Goal: Transaction & Acquisition: Purchase product/service

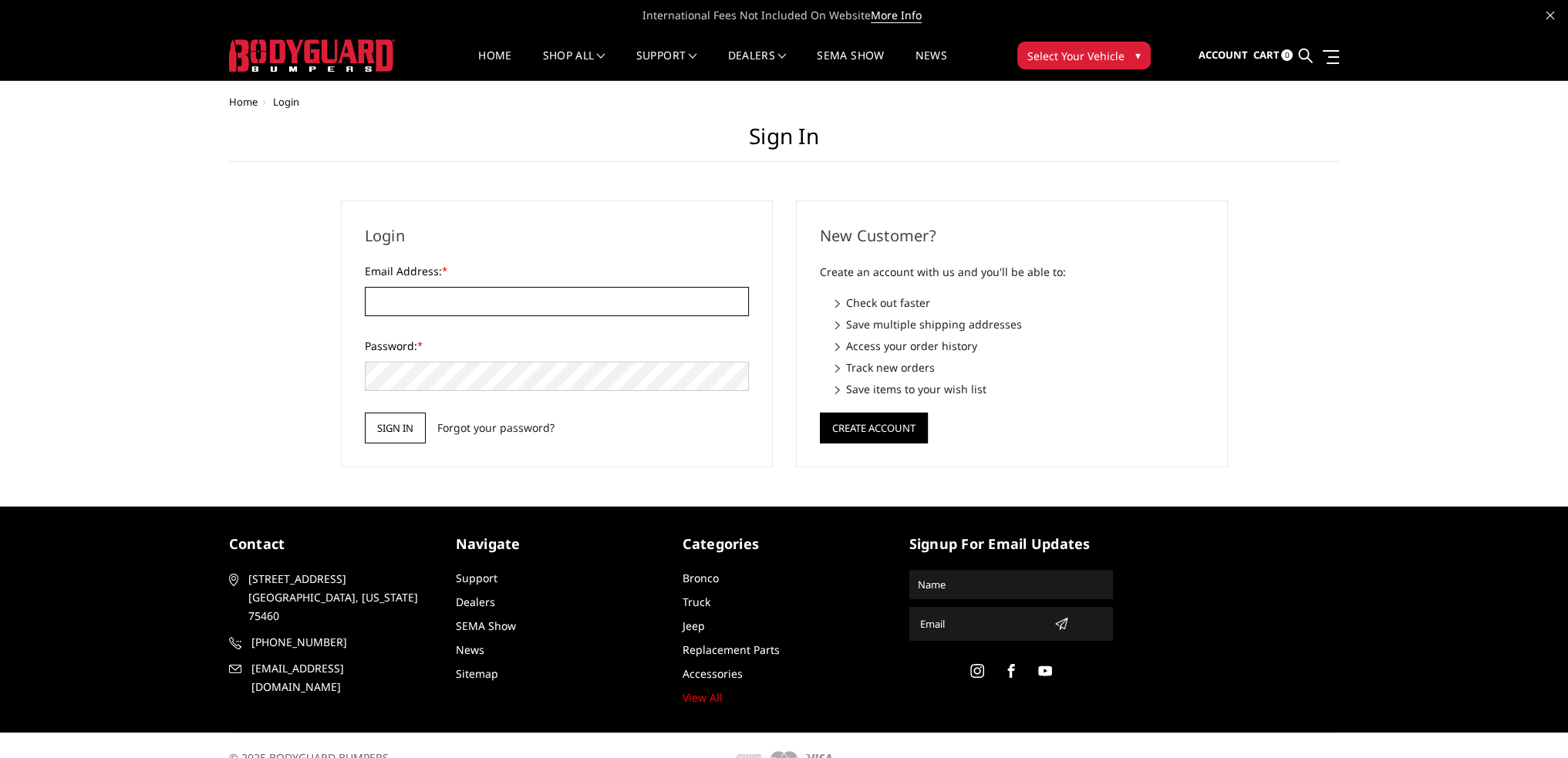
type input "[PERSON_NAME][EMAIL_ADDRESS][PERSON_NAME][DOMAIN_NAME]"
click at [401, 428] on input "Sign in" at bounding box center [395, 428] width 61 height 31
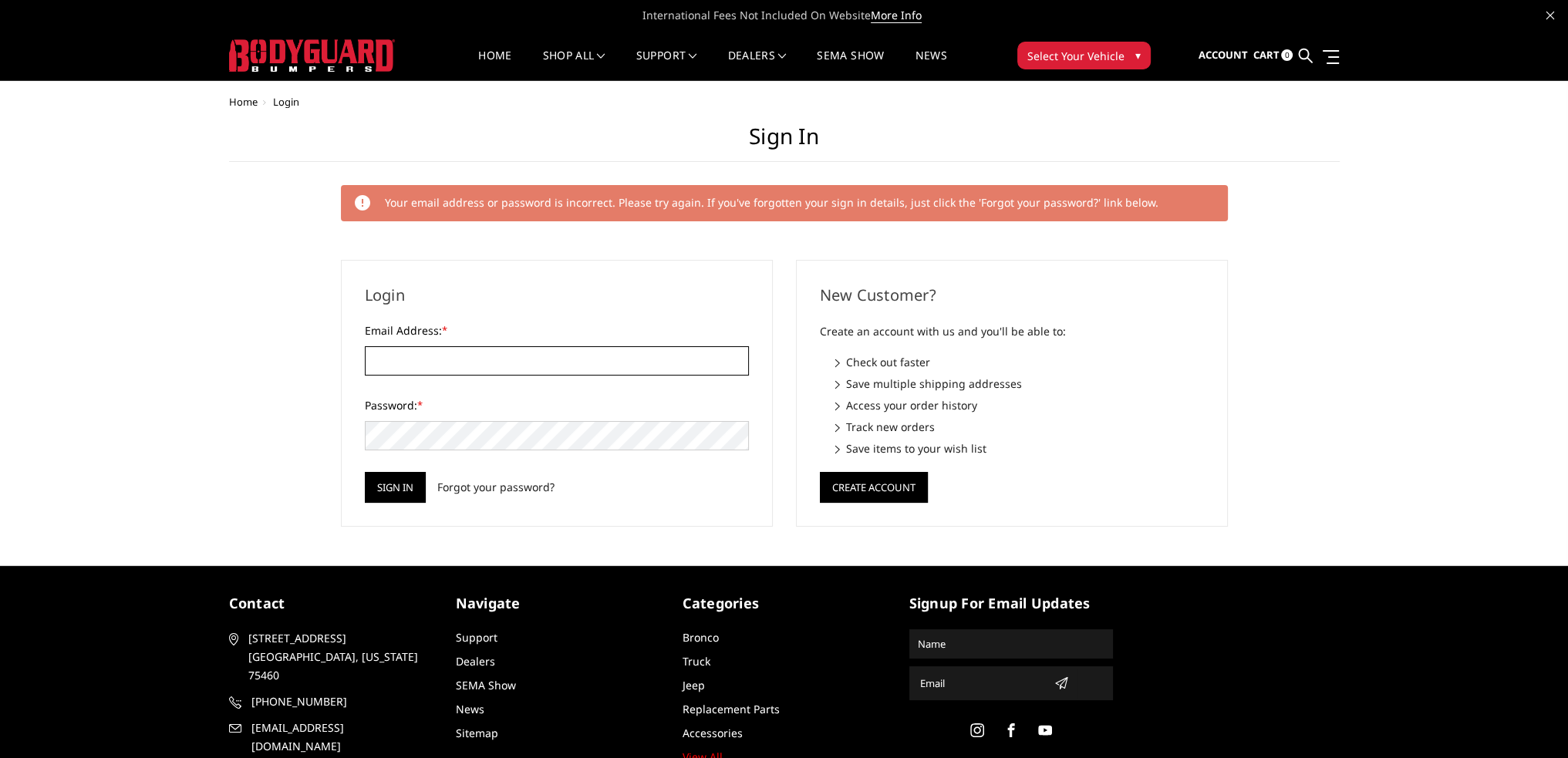
type input "[PERSON_NAME][EMAIL_ADDRESS][PERSON_NAME][DOMAIN_NAME]"
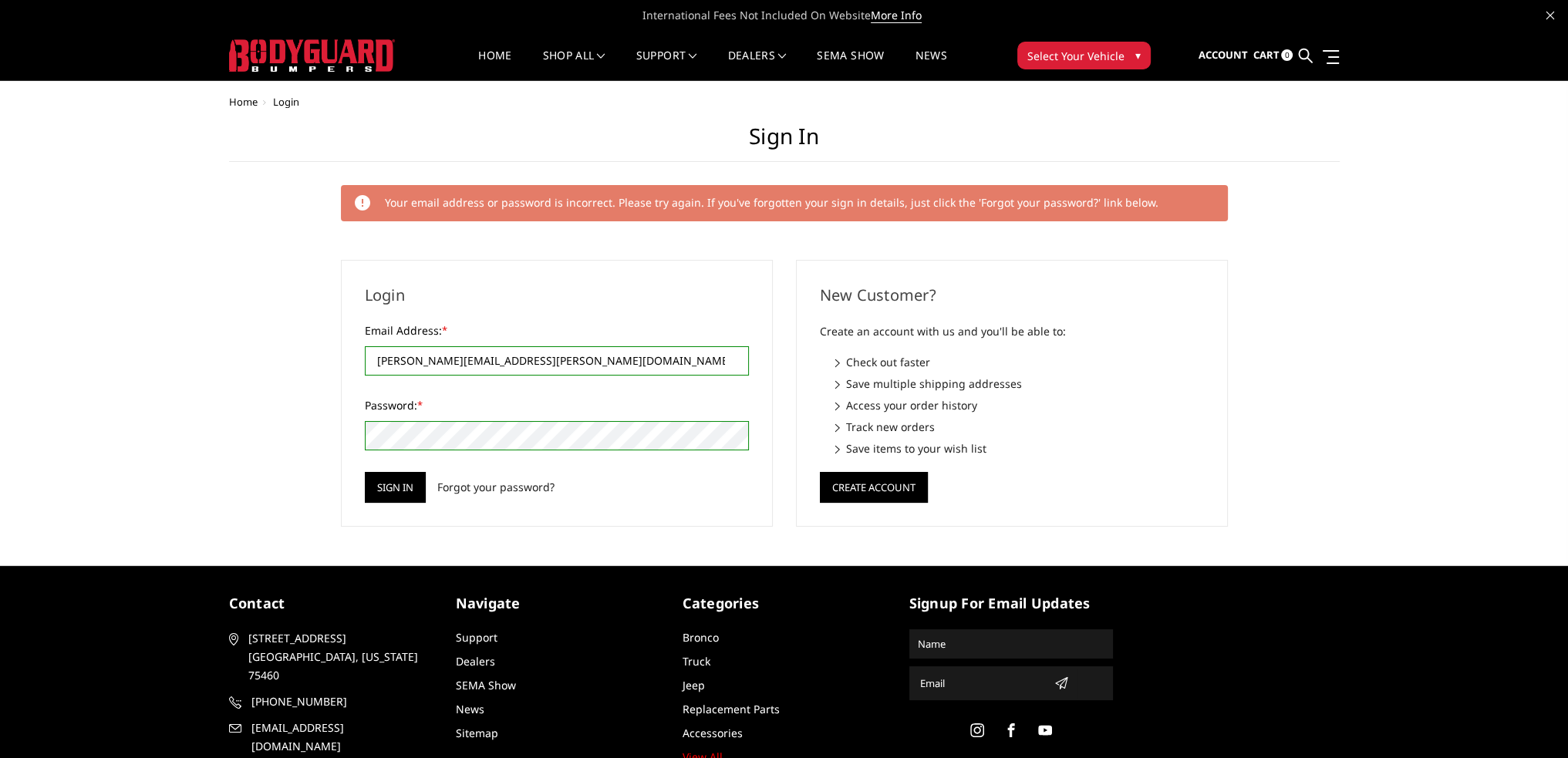
click at [365, 471] on input "Sign in" at bounding box center [395, 487] width 61 height 31
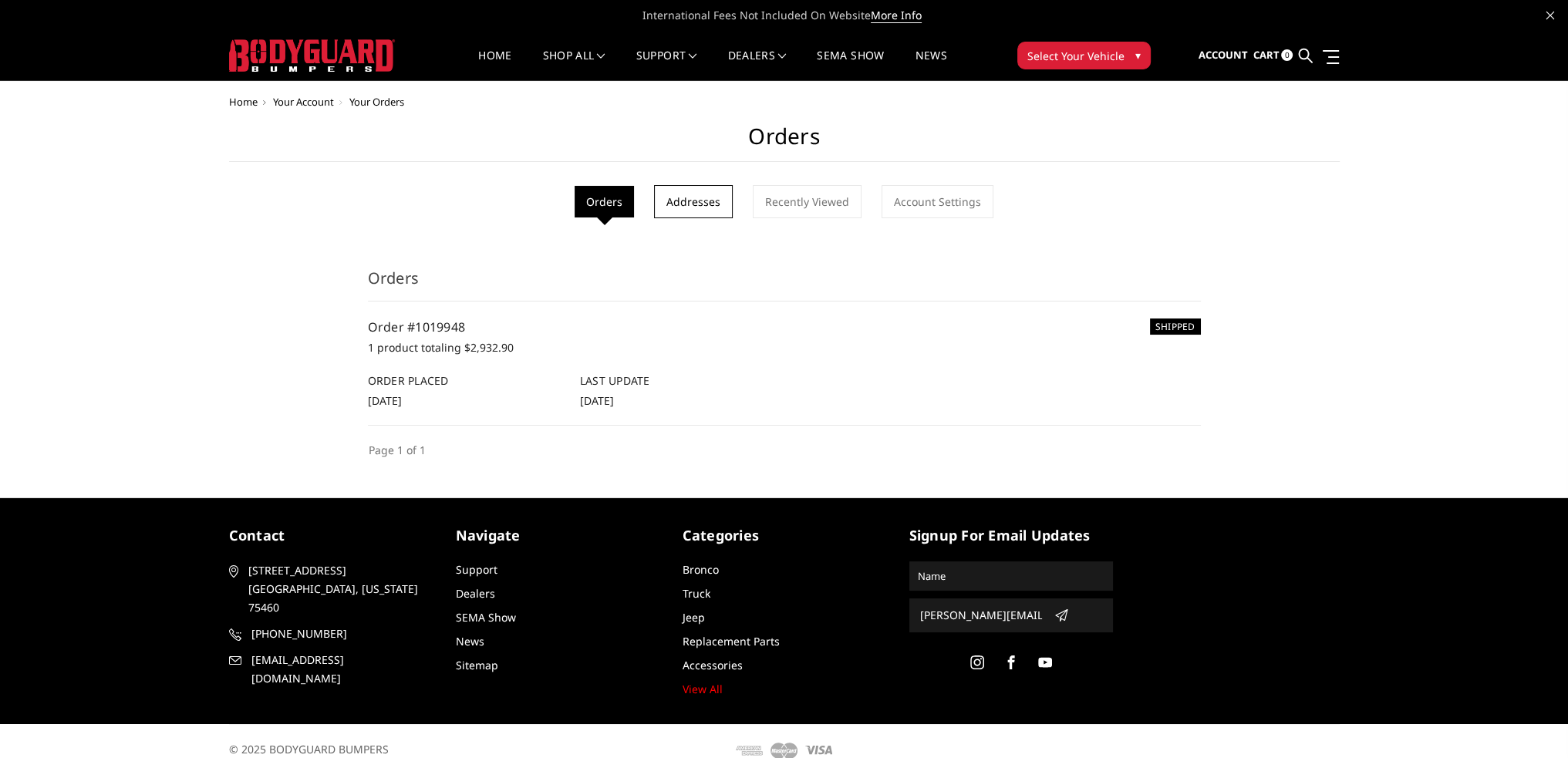
click at [707, 202] on link "Addresses" at bounding box center [694, 201] width 79 height 33
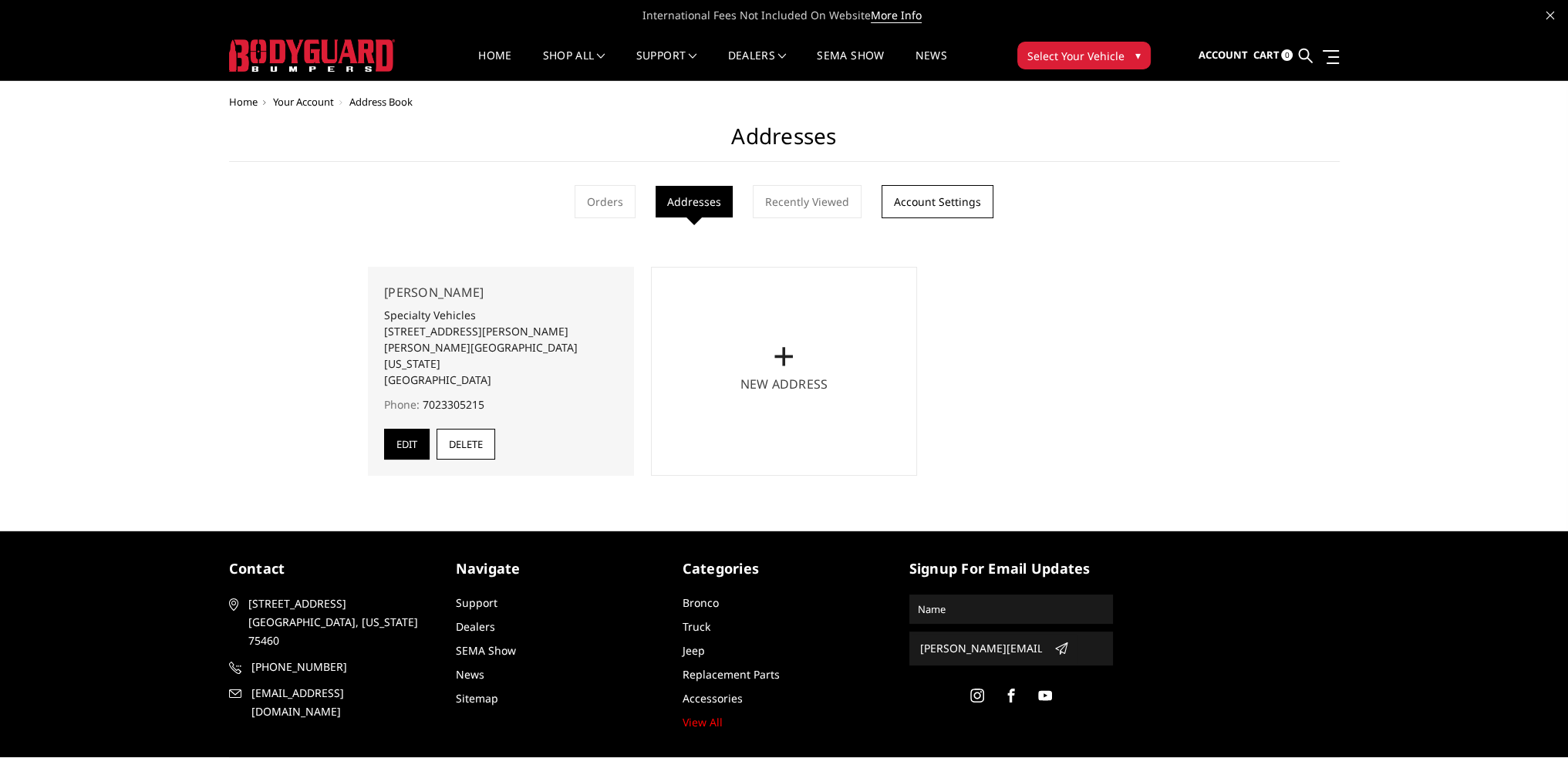
click at [912, 205] on link "Account Settings" at bounding box center [938, 201] width 112 height 33
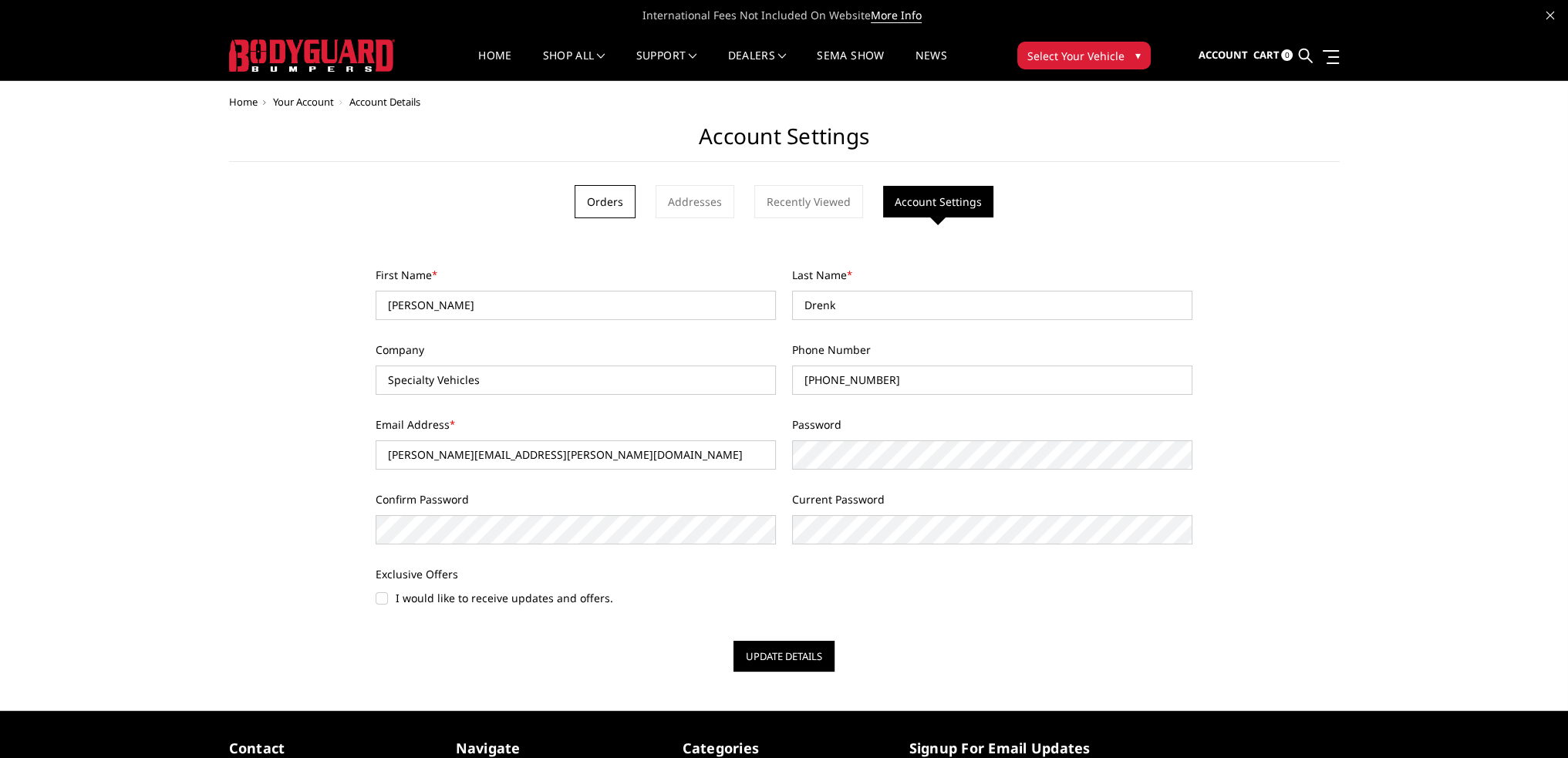
click at [610, 209] on link "Orders" at bounding box center [604, 201] width 61 height 33
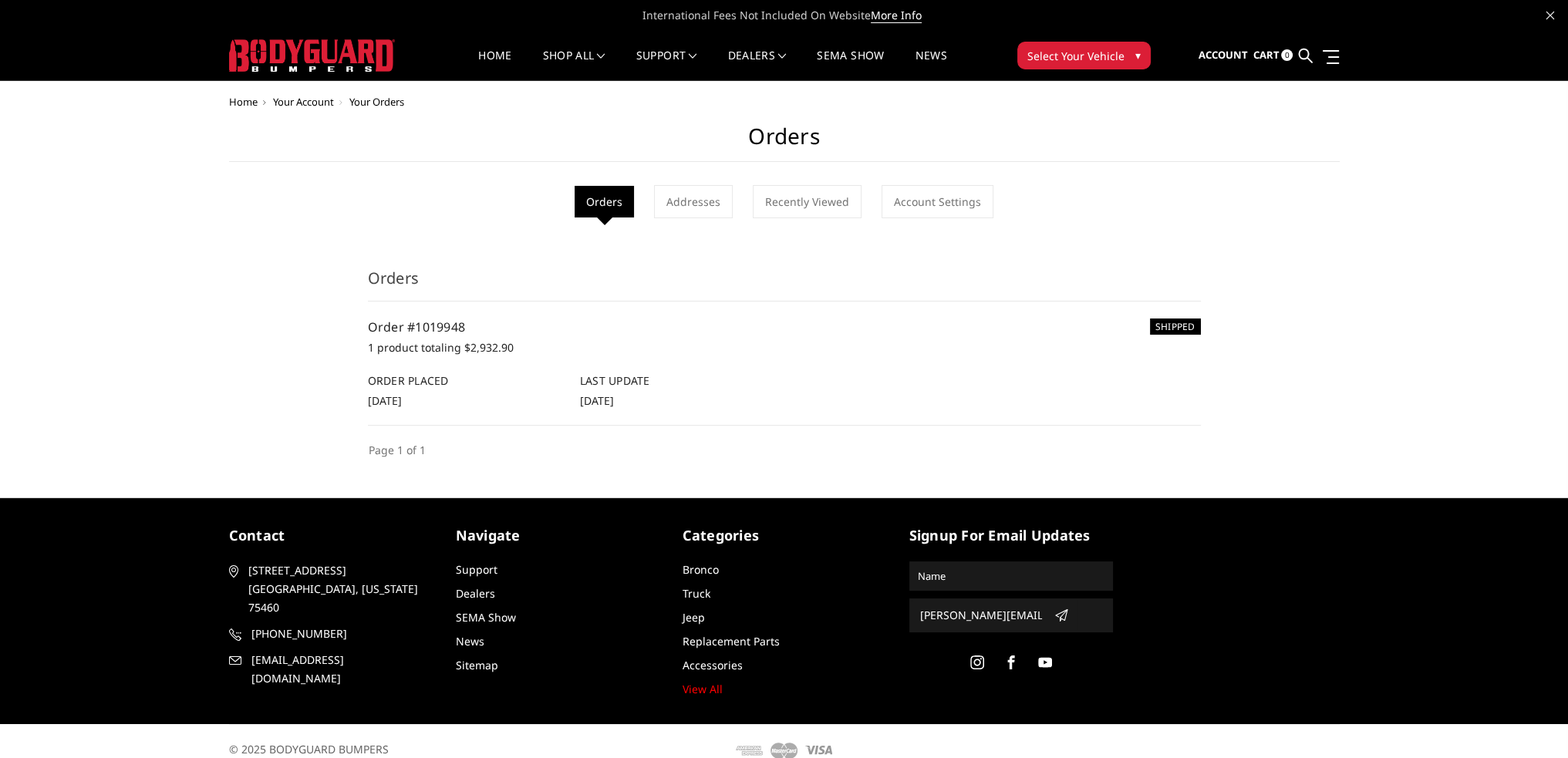
click at [1056, 57] on span "Select Your Vehicle" at bounding box center [1075, 56] width 97 height 16
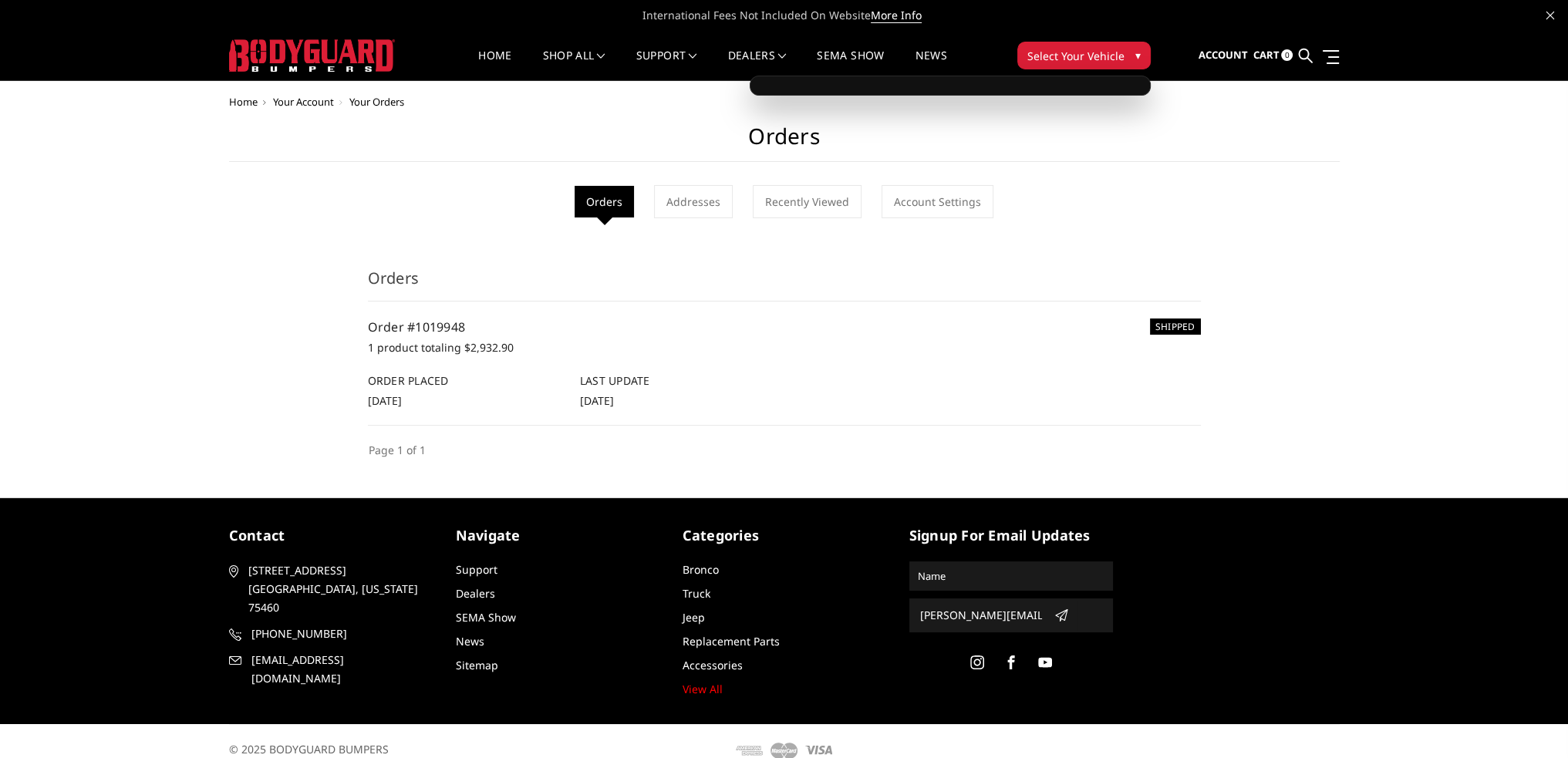
click at [1083, 57] on span "Select Your Vehicle" at bounding box center [1075, 56] width 97 height 16
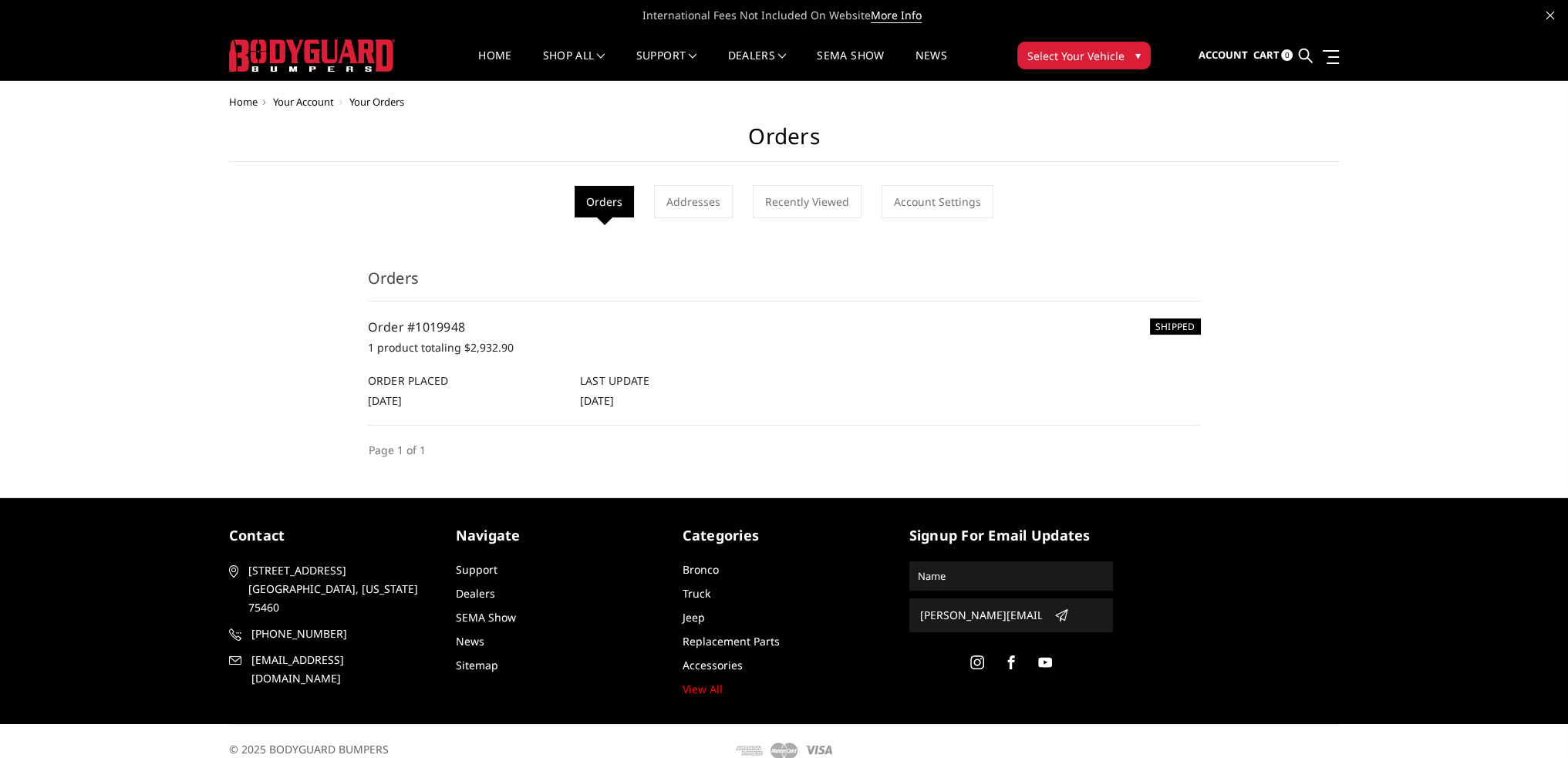
click at [1056, 58] on span "Select Your Vehicle" at bounding box center [1075, 56] width 97 height 16
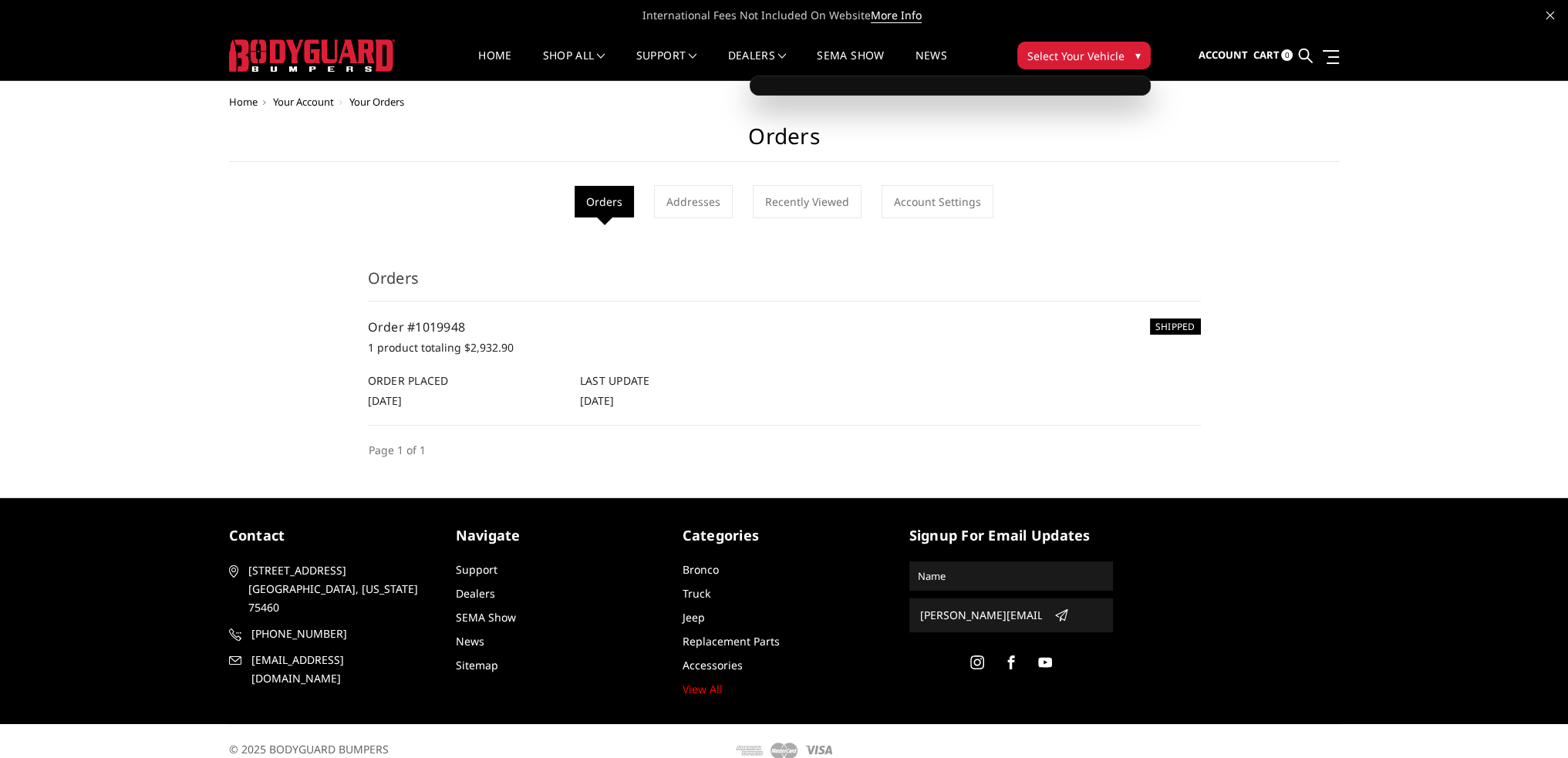
click at [582, 107] on div "Home Your Account Your Orders Orders Orders Addresses Recently Viewed Account S…" at bounding box center [784, 277] width 1111 height 363
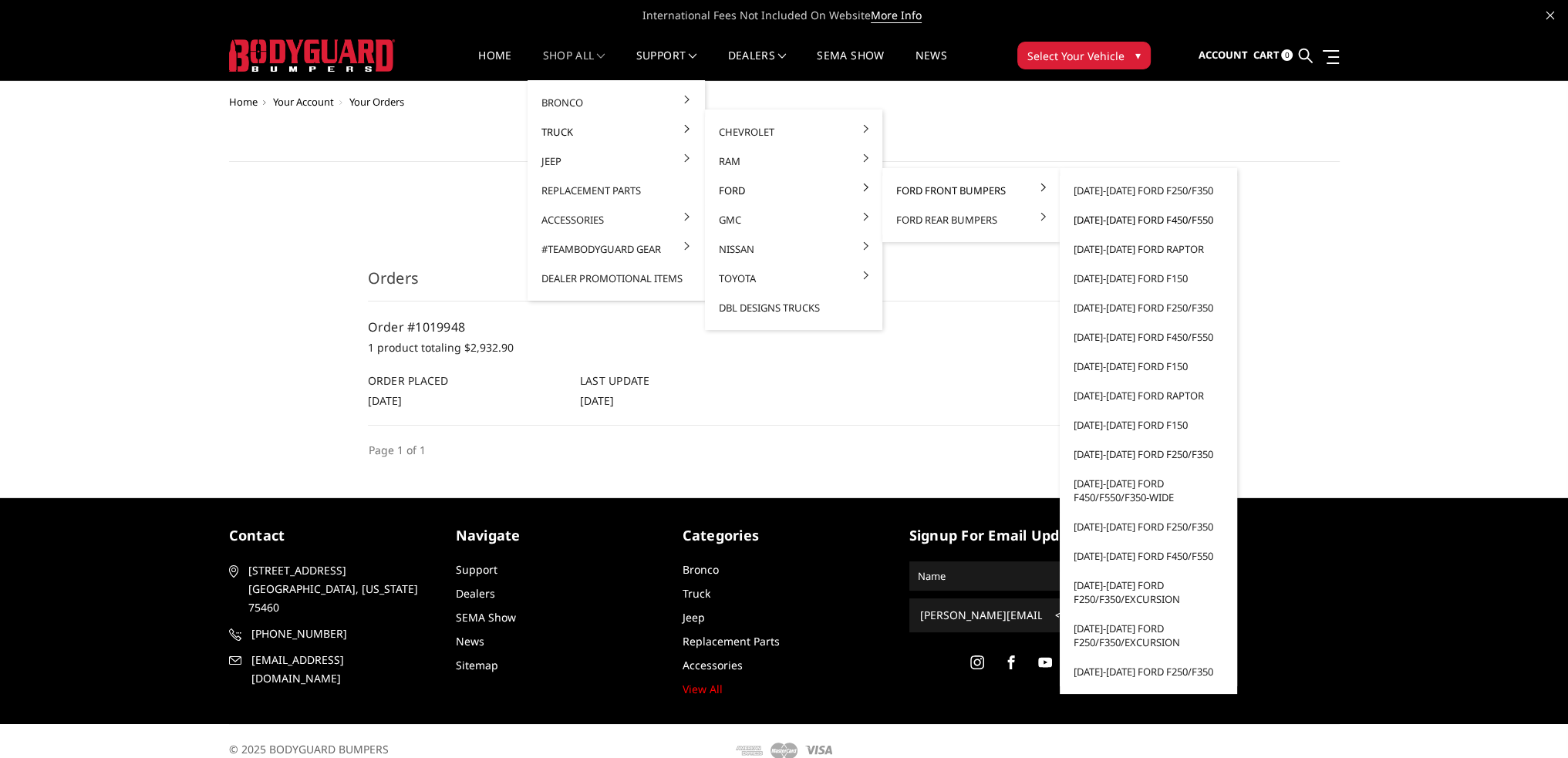
click at [1190, 215] on link "[DATE]-[DATE] Ford F450/F550" at bounding box center [1148, 219] width 165 height 29
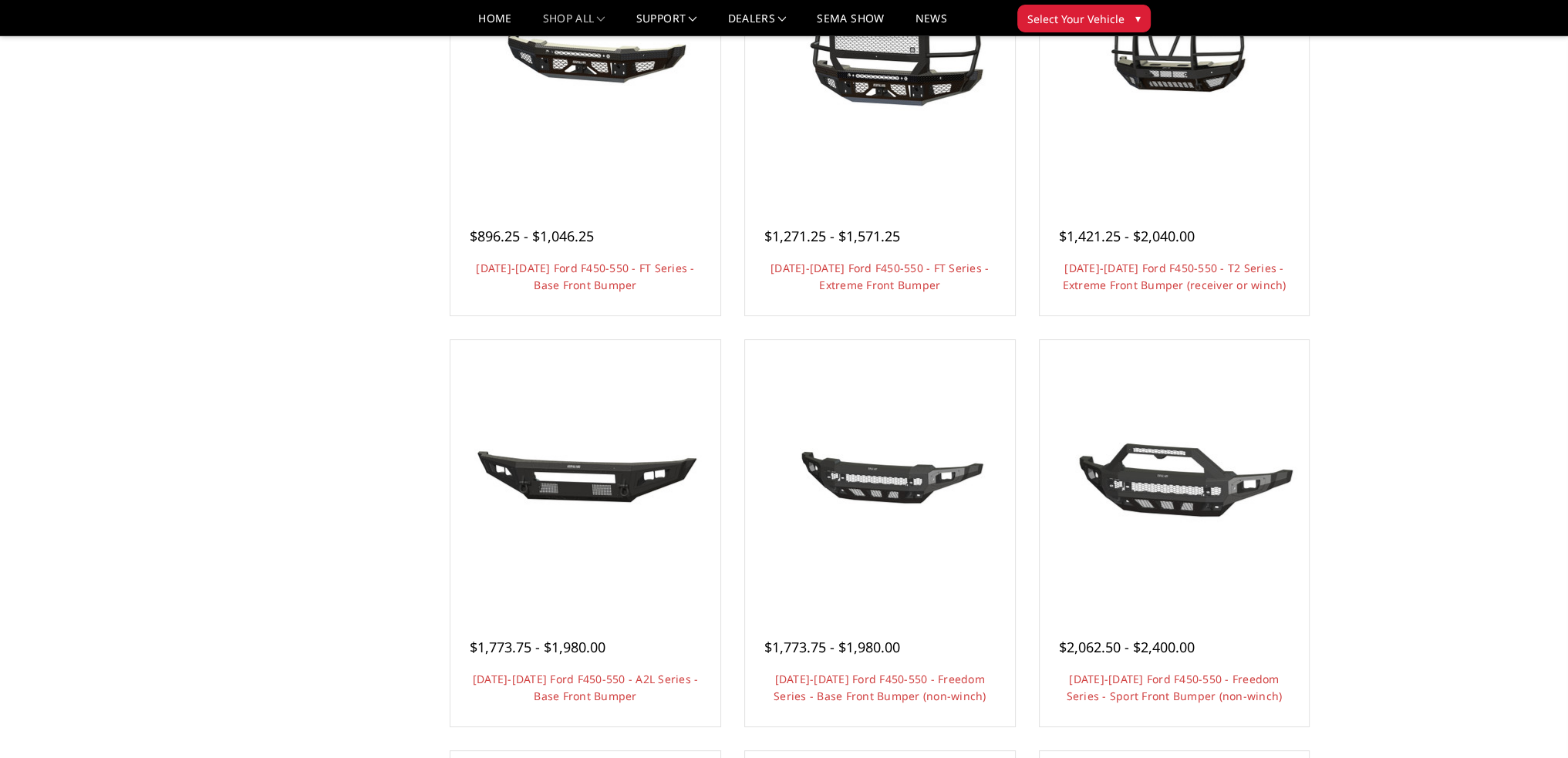
scroll to position [359, 0]
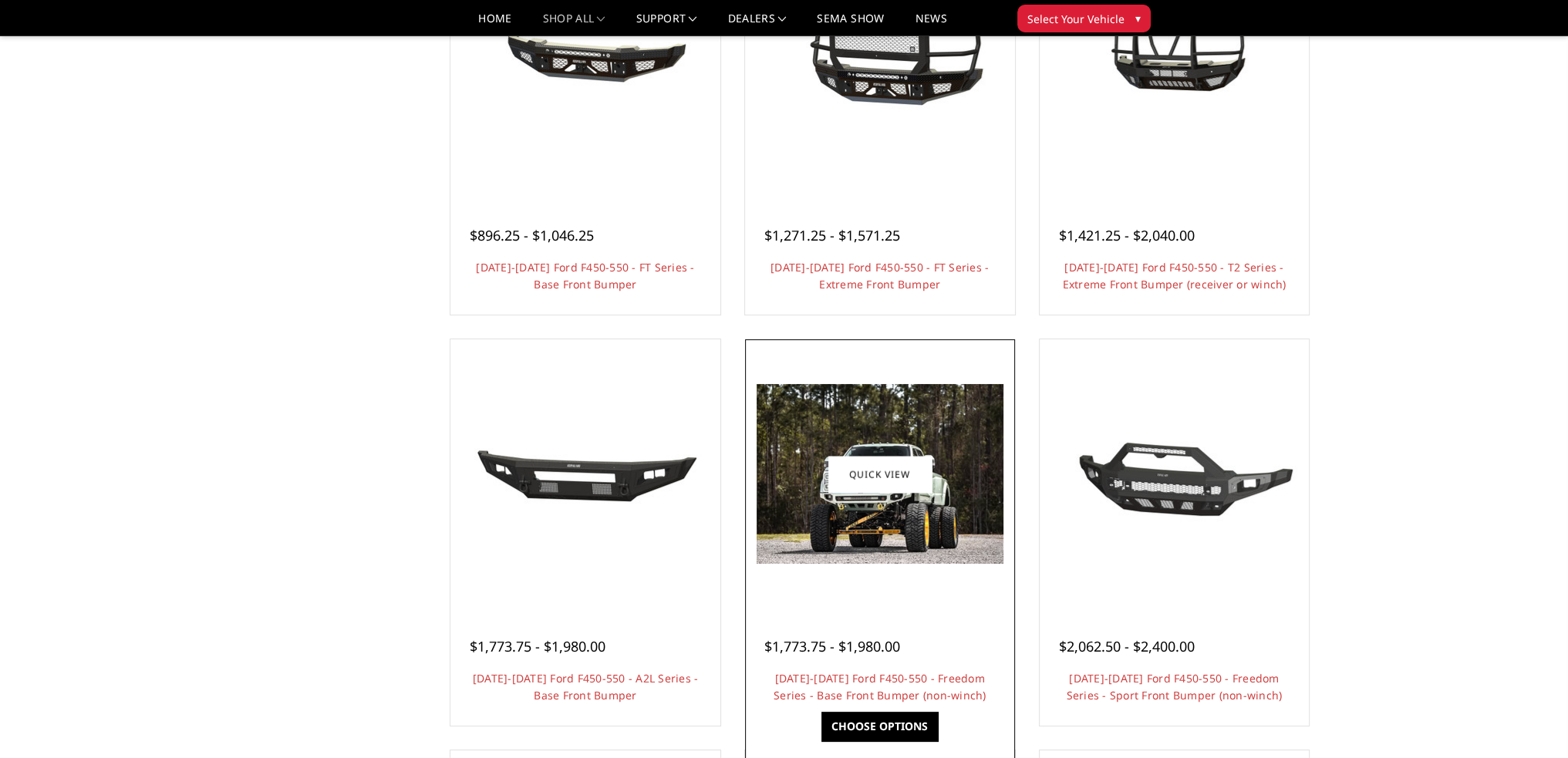
click at [917, 729] on link "Choose Options" at bounding box center [879, 726] width 116 height 29
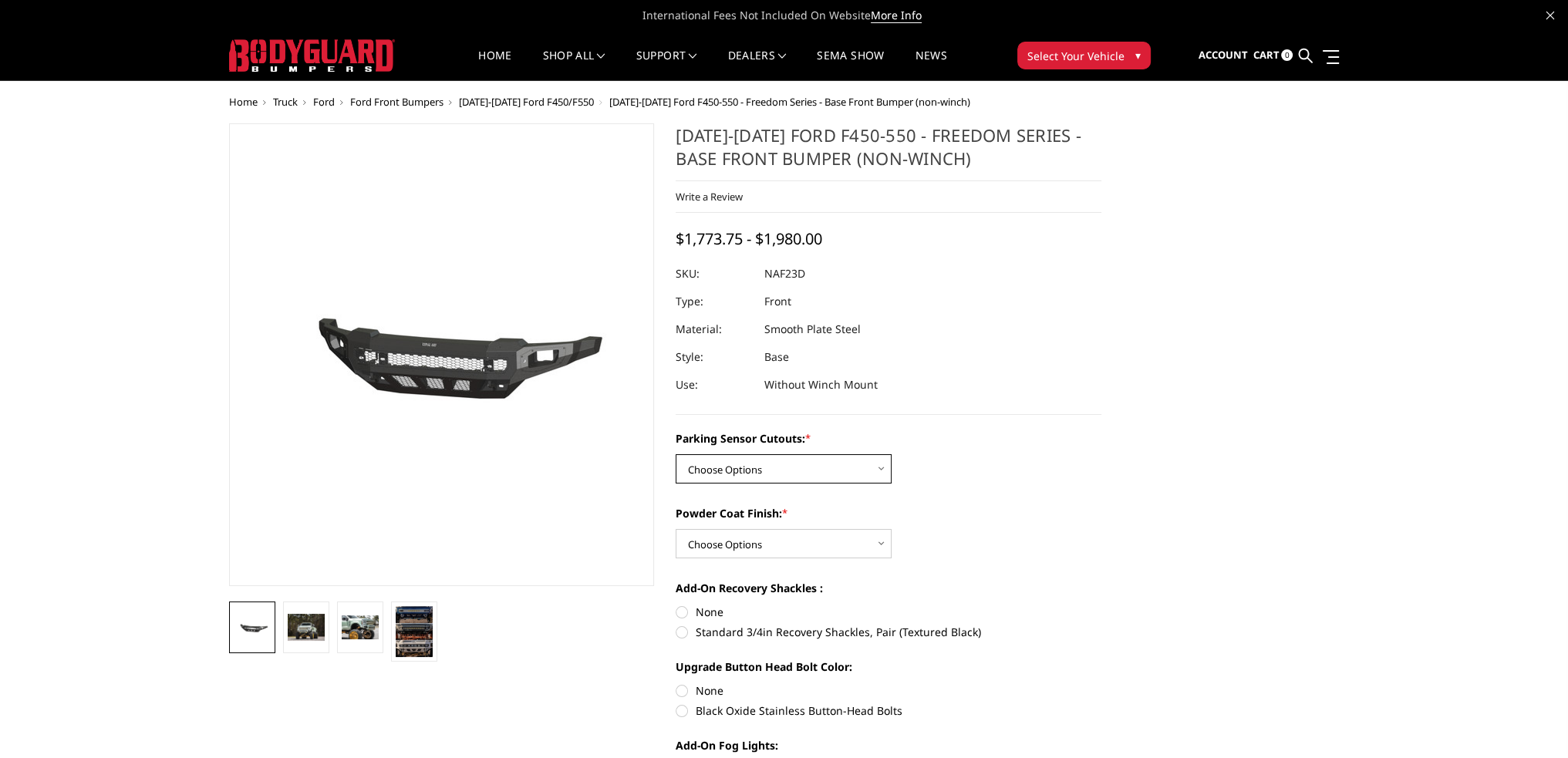
click at [758, 477] on select "Choose Options No - Without Parking Sensor Cutouts Yes - With Parking Sensor Cu…" at bounding box center [784, 468] width 216 height 29
select select "2566"
click at [676, 454] on select "Choose Options No - Without Parking Sensor Cutouts Yes - With Parking Sensor Cu…" at bounding box center [784, 468] width 216 height 29
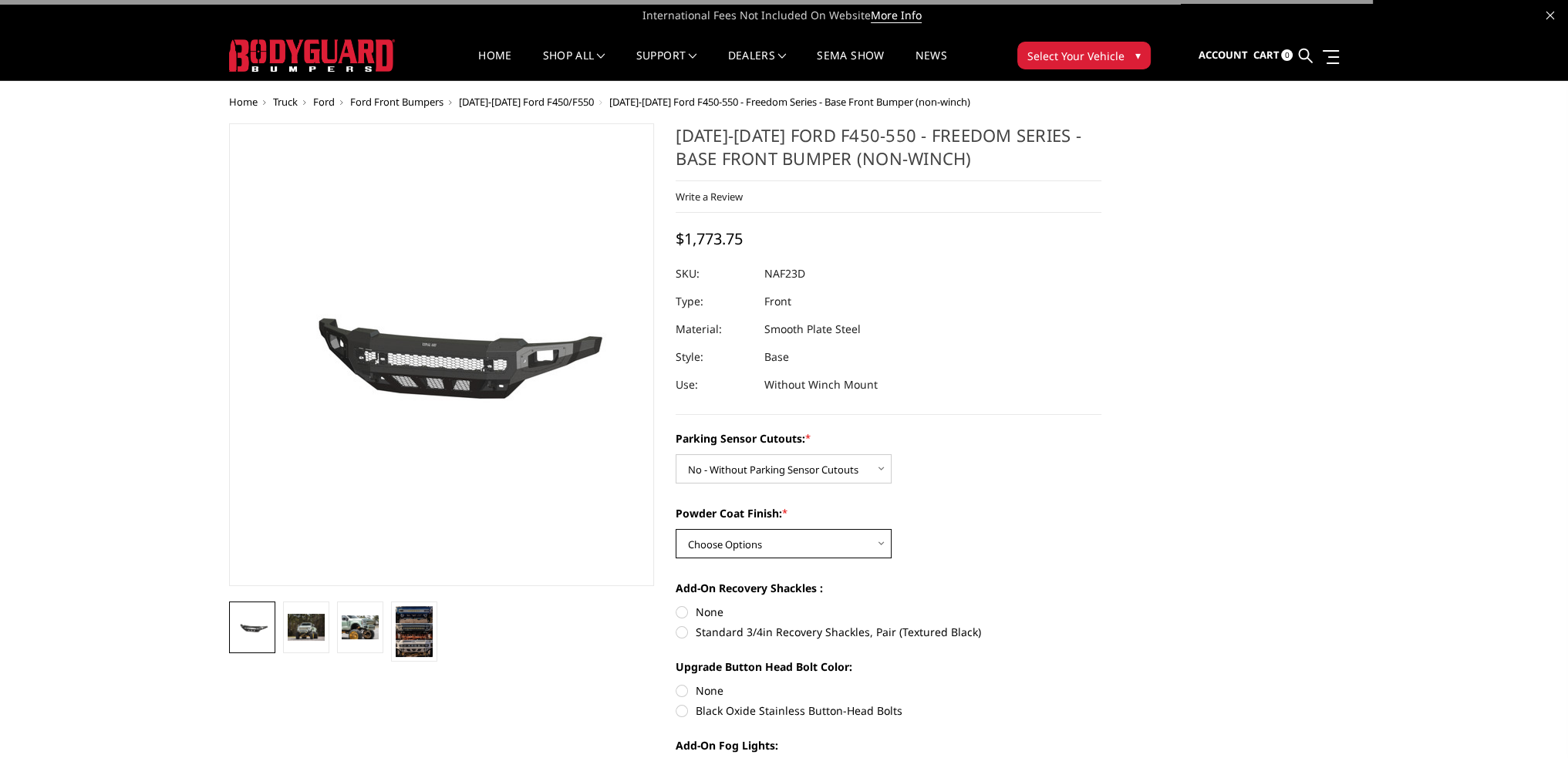
click at [744, 539] on select "Choose Options Bare Metal Textured Black Powder Coat" at bounding box center [784, 543] width 216 height 29
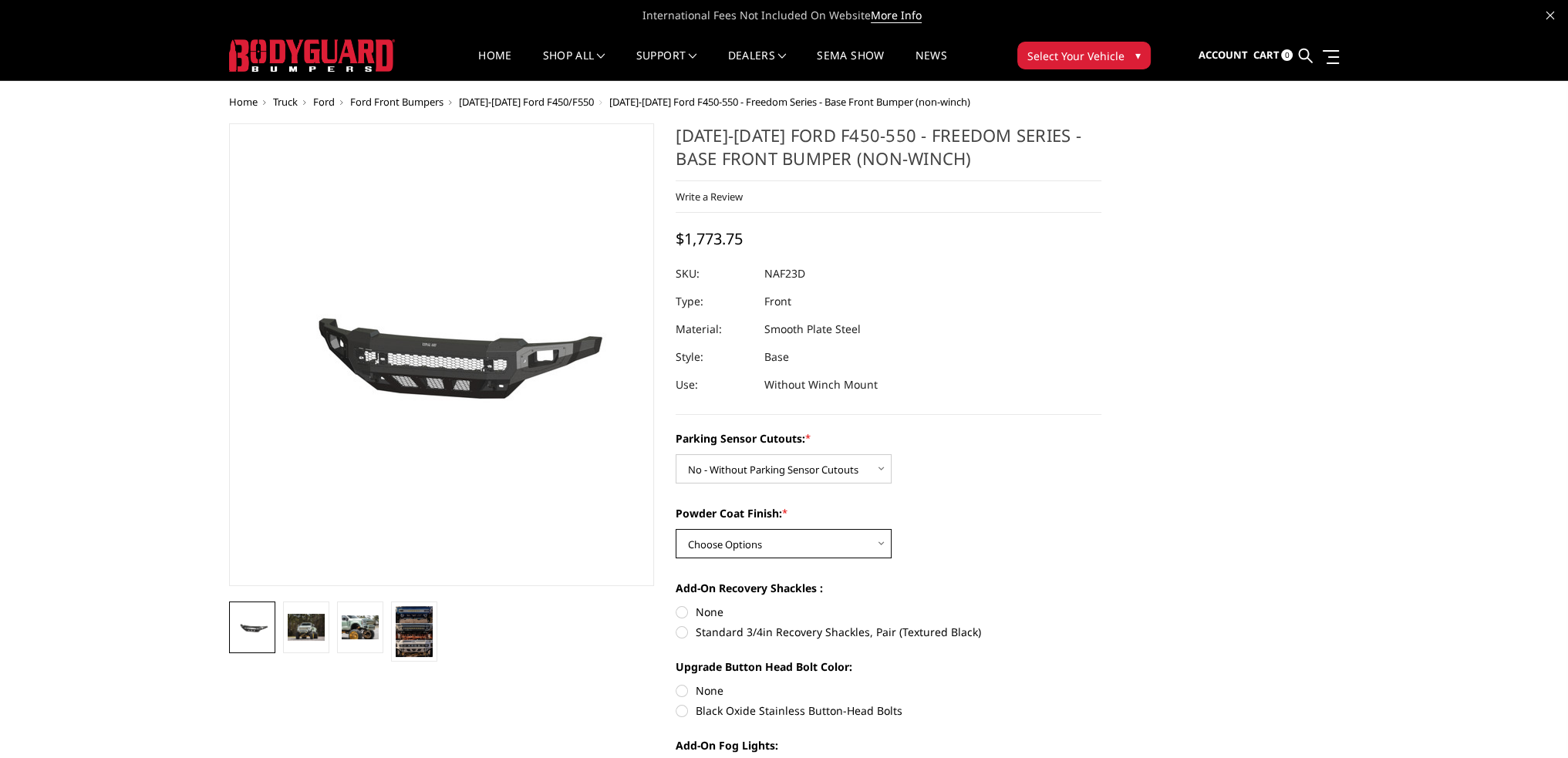
select select "2569"
click at [676, 529] on select "Choose Options Bare Metal Textured Black Powder Coat" at bounding box center [784, 543] width 216 height 29
click at [681, 613] on label "None" at bounding box center [888, 611] width 425 height 16
click at [677, 604] on input "None" at bounding box center [676, 603] width 1 height 1
radio input "true"
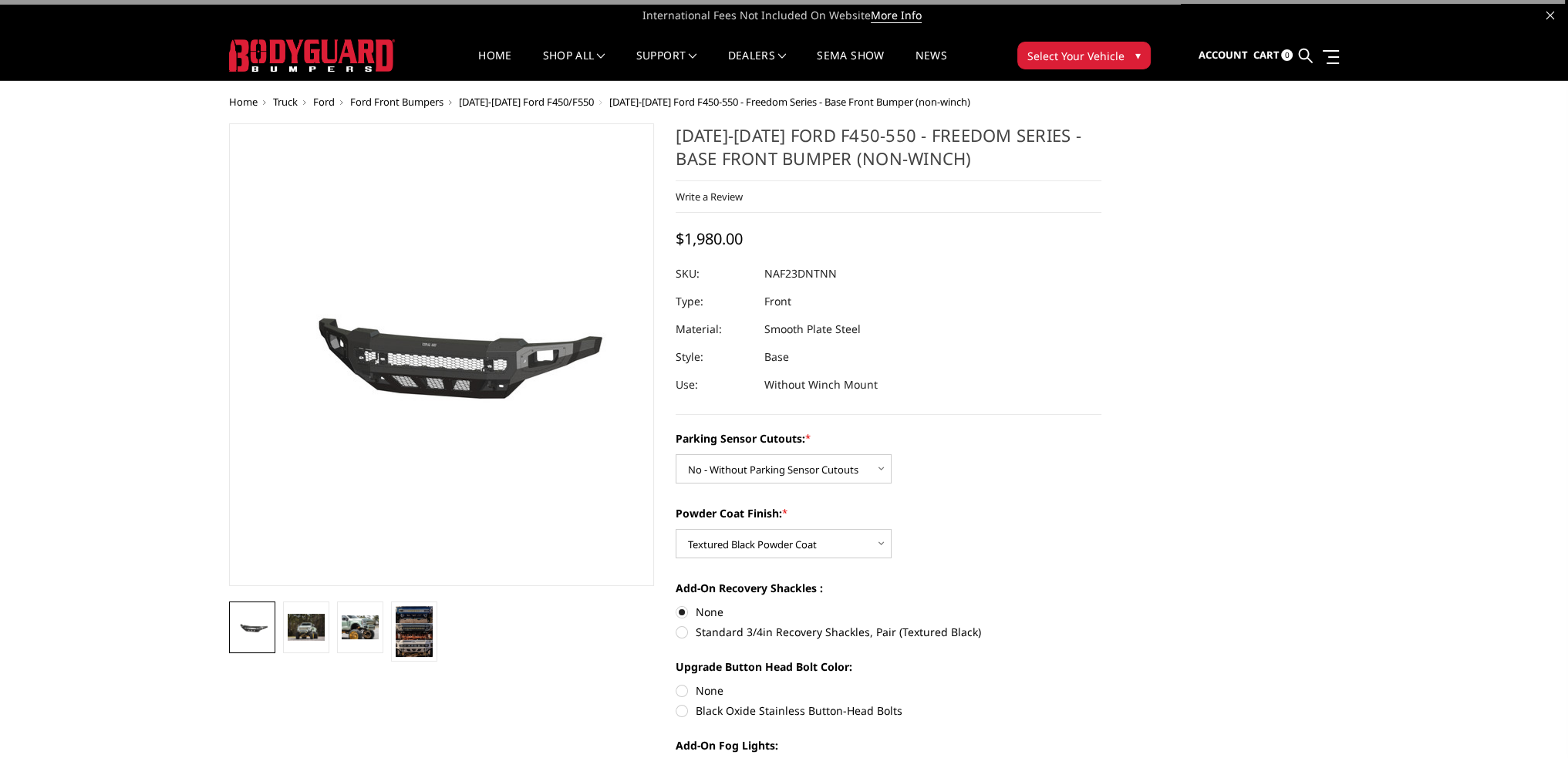
click at [681, 693] on label "None" at bounding box center [888, 690] width 425 height 16
click at [677, 683] on input "None" at bounding box center [676, 682] width 1 height 1
radio input "true"
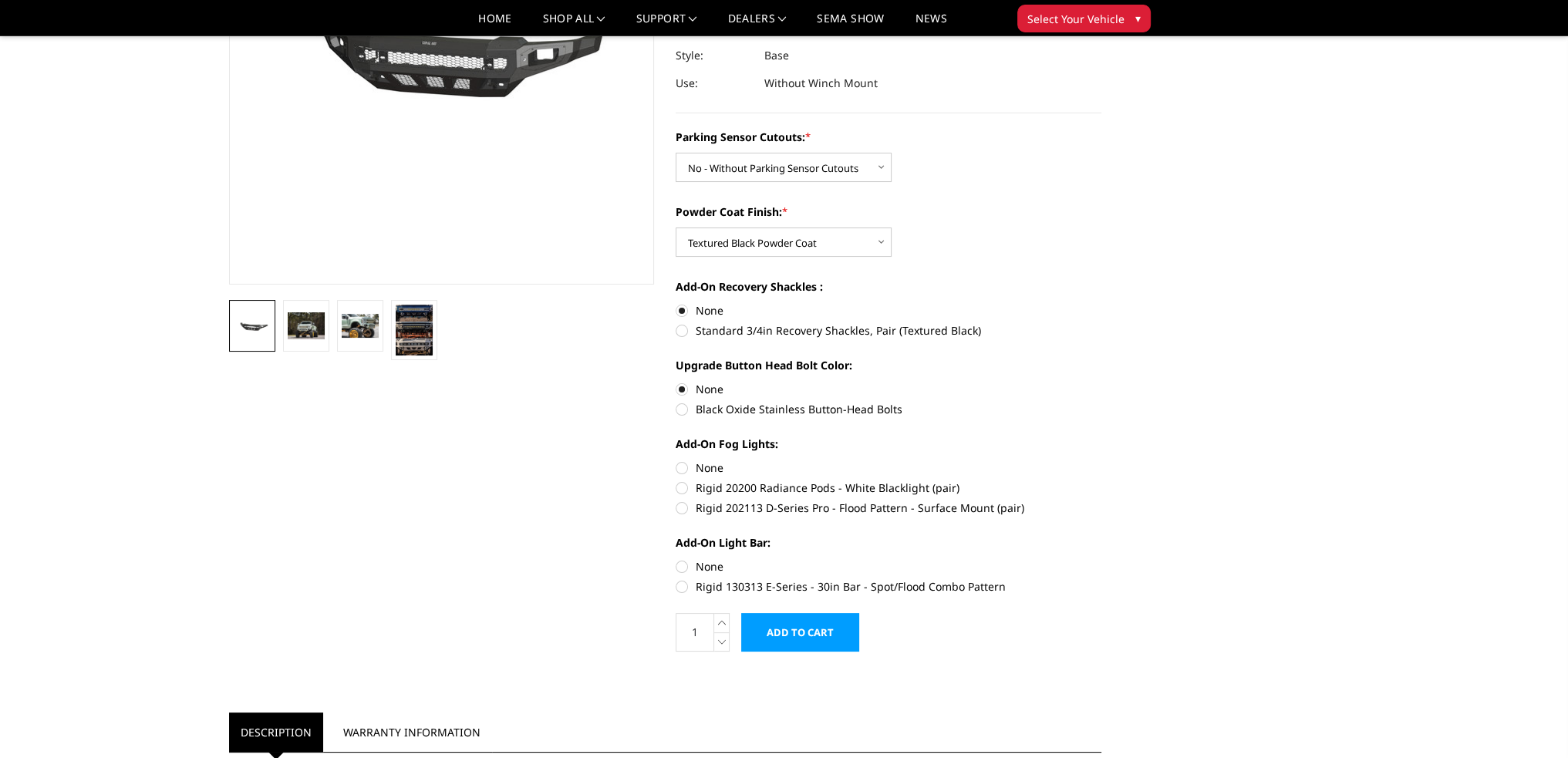
scroll to position [257, 0]
click at [681, 467] on label "None" at bounding box center [888, 467] width 425 height 16
click at [677, 460] on input "None" at bounding box center [676, 459] width 1 height 1
radio input "true"
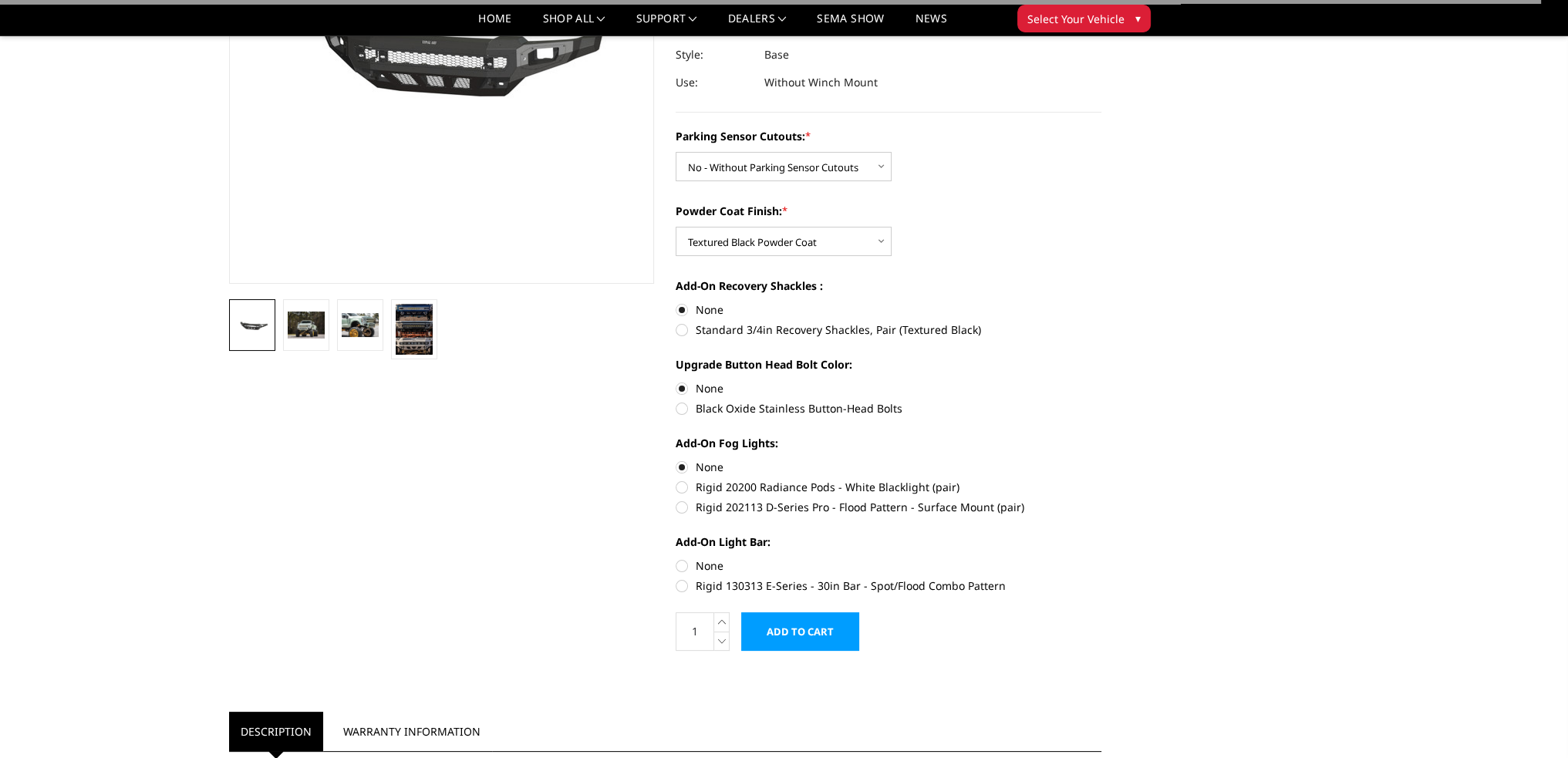
click at [684, 564] on label "None" at bounding box center [888, 565] width 425 height 16
click at [677, 558] on input "None" at bounding box center [676, 557] width 1 height 1
radio input "true"
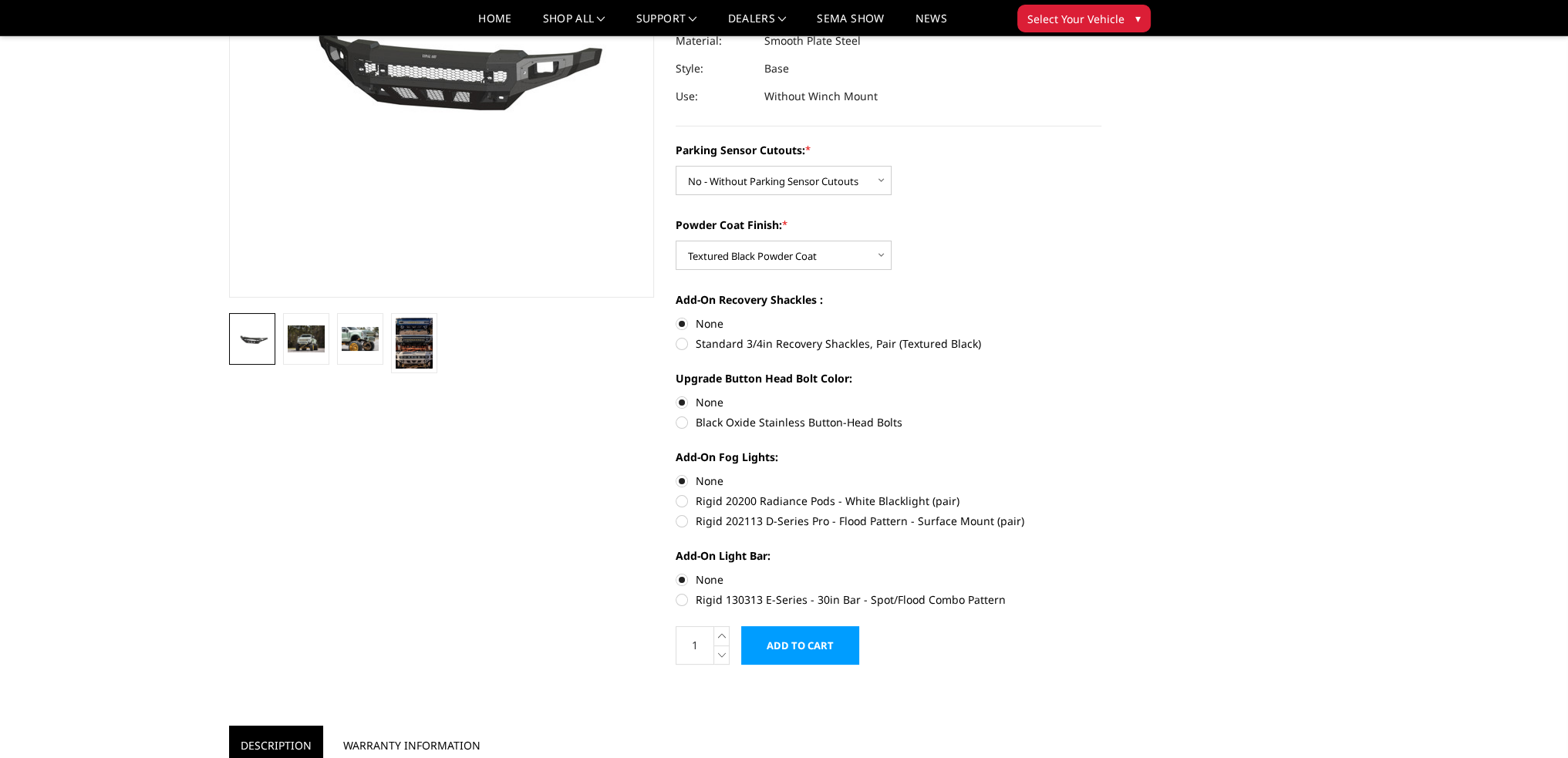
scroll to position [243, 0]
click at [681, 597] on label "Rigid 130313 E-Series - 30in Bar - Spot/Flood Combo Pattern" at bounding box center [888, 598] width 425 height 16
click at [1101, 571] on input "Rigid 130313 E-Series - 30in Bar - Spot/Flood Combo Pattern" at bounding box center [1101, 570] width 1 height 1
radio input "true"
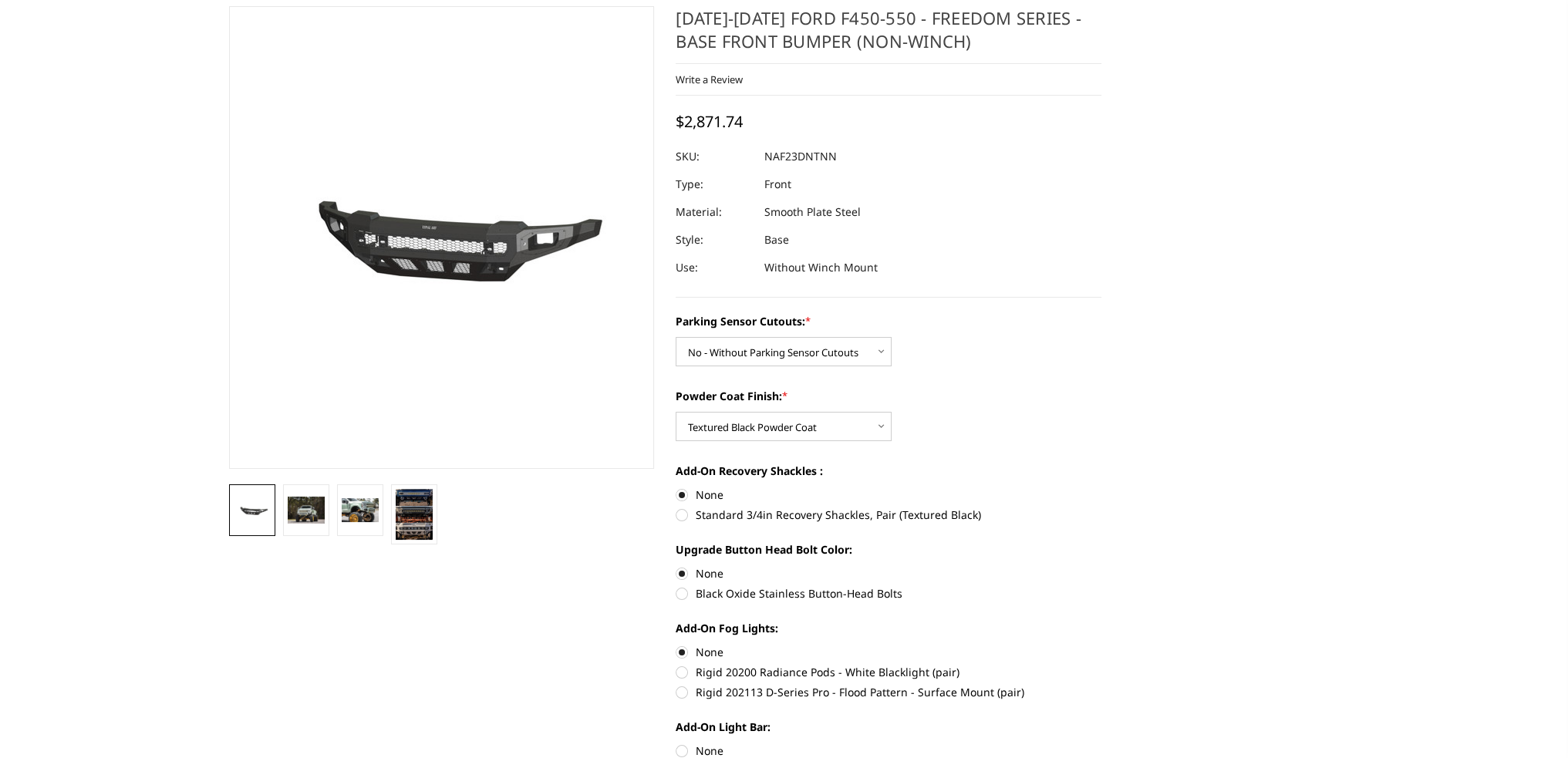
scroll to position [0, 0]
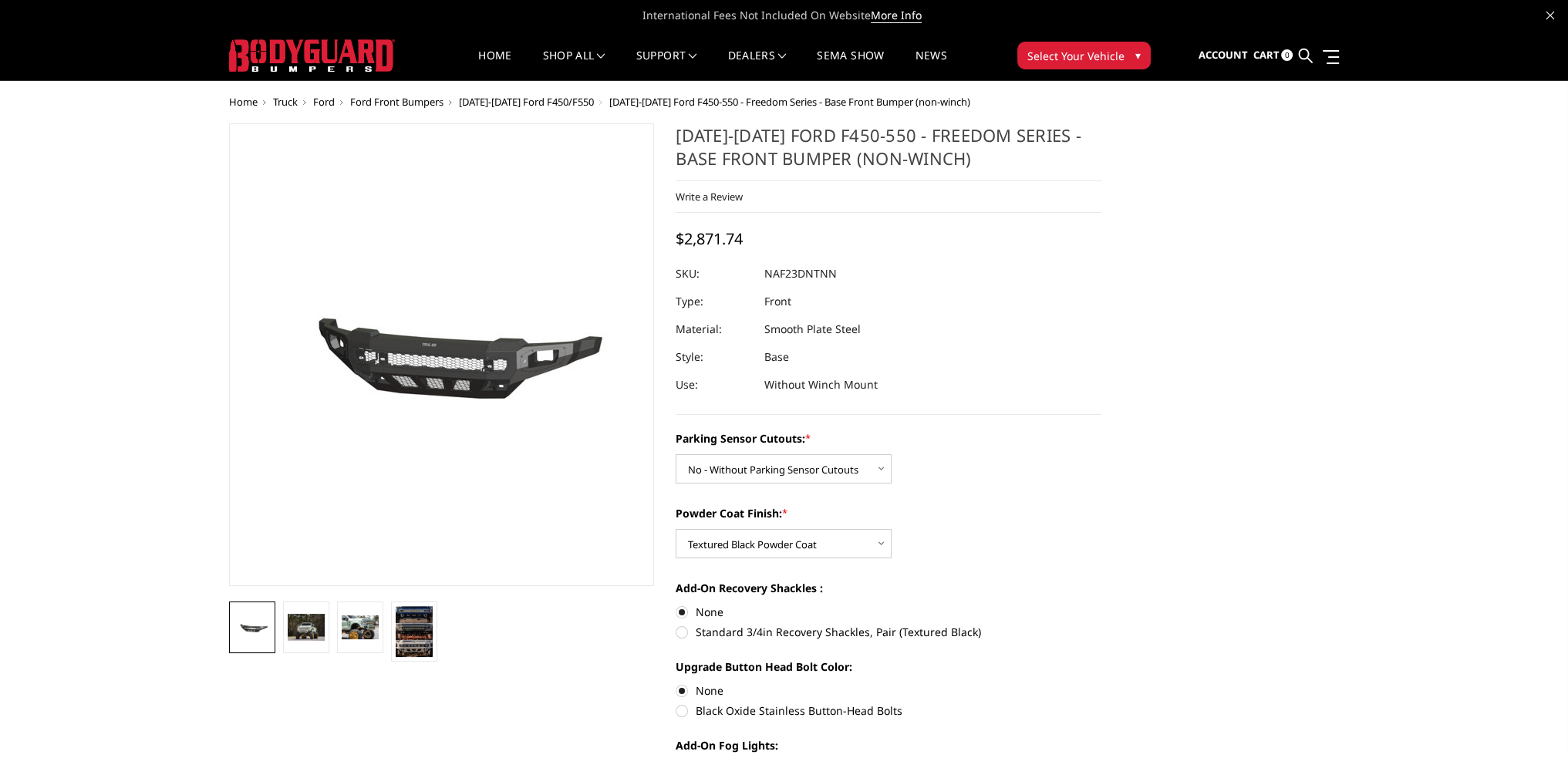
click at [283, 43] on img at bounding box center [312, 56] width 166 height 33
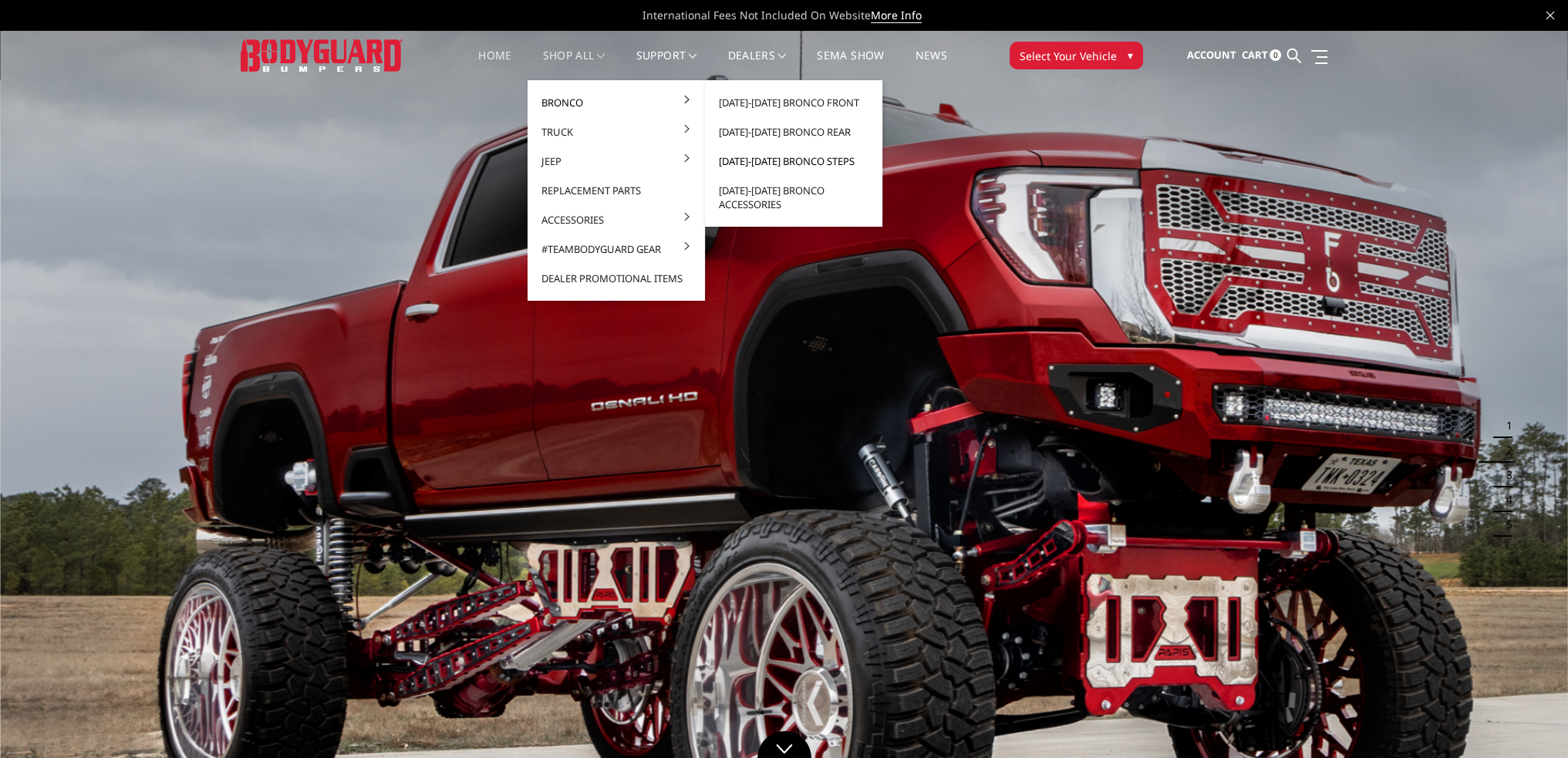
click at [781, 160] on link "[DATE]-[DATE] Bronco Steps" at bounding box center [793, 161] width 165 height 29
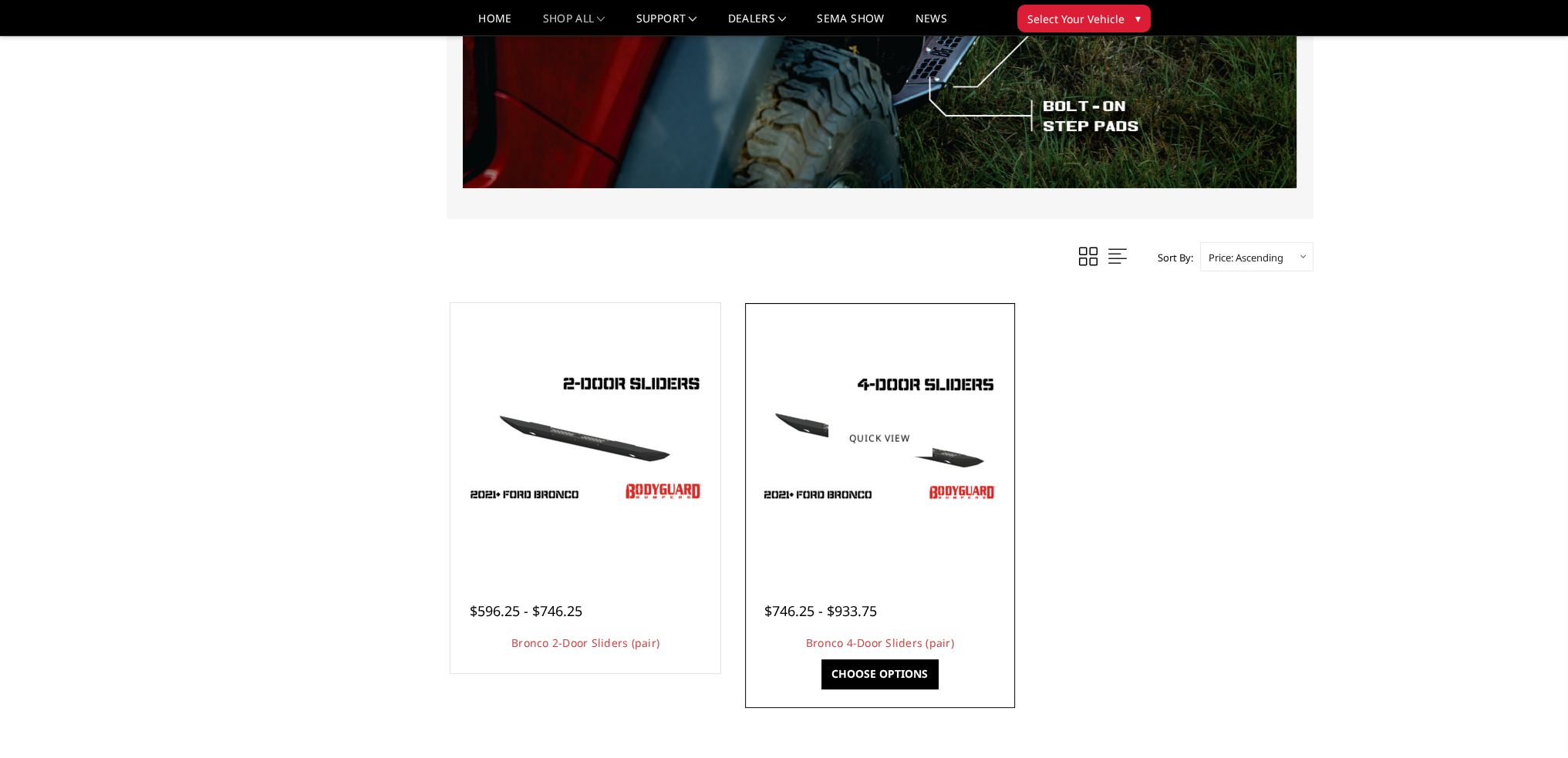
scroll to position [513, 0]
click at [878, 481] on img at bounding box center [880, 437] width 246 height 139
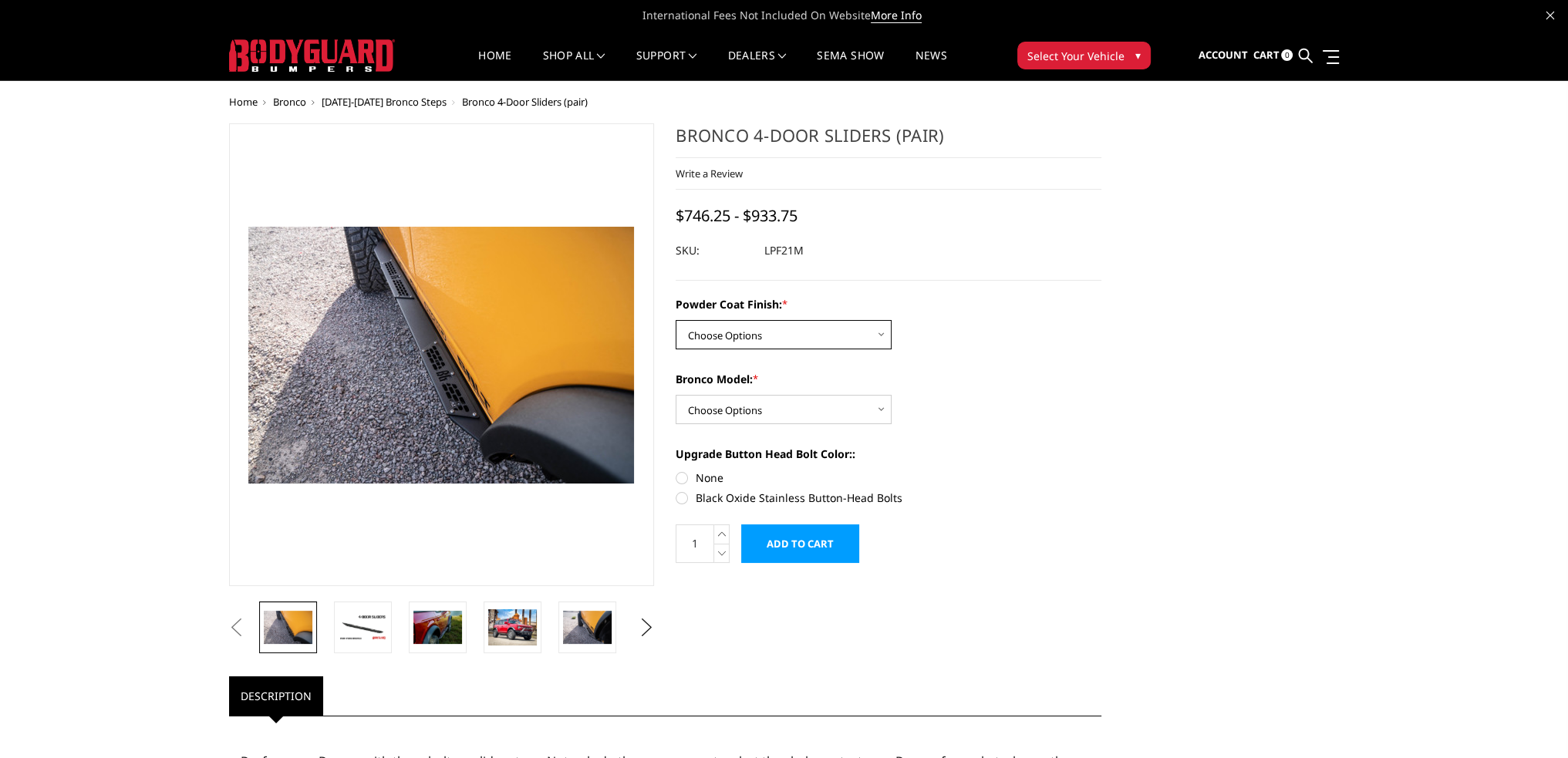
click at [784, 336] on select "Choose Options Bare Metal Textured Black Powder Coat" at bounding box center [784, 335] width 216 height 29
select select "4055"
click at [676, 320] on select "Choose Options Bare Metal Textured Black Powder Coat" at bounding box center [784, 335] width 216 height 29
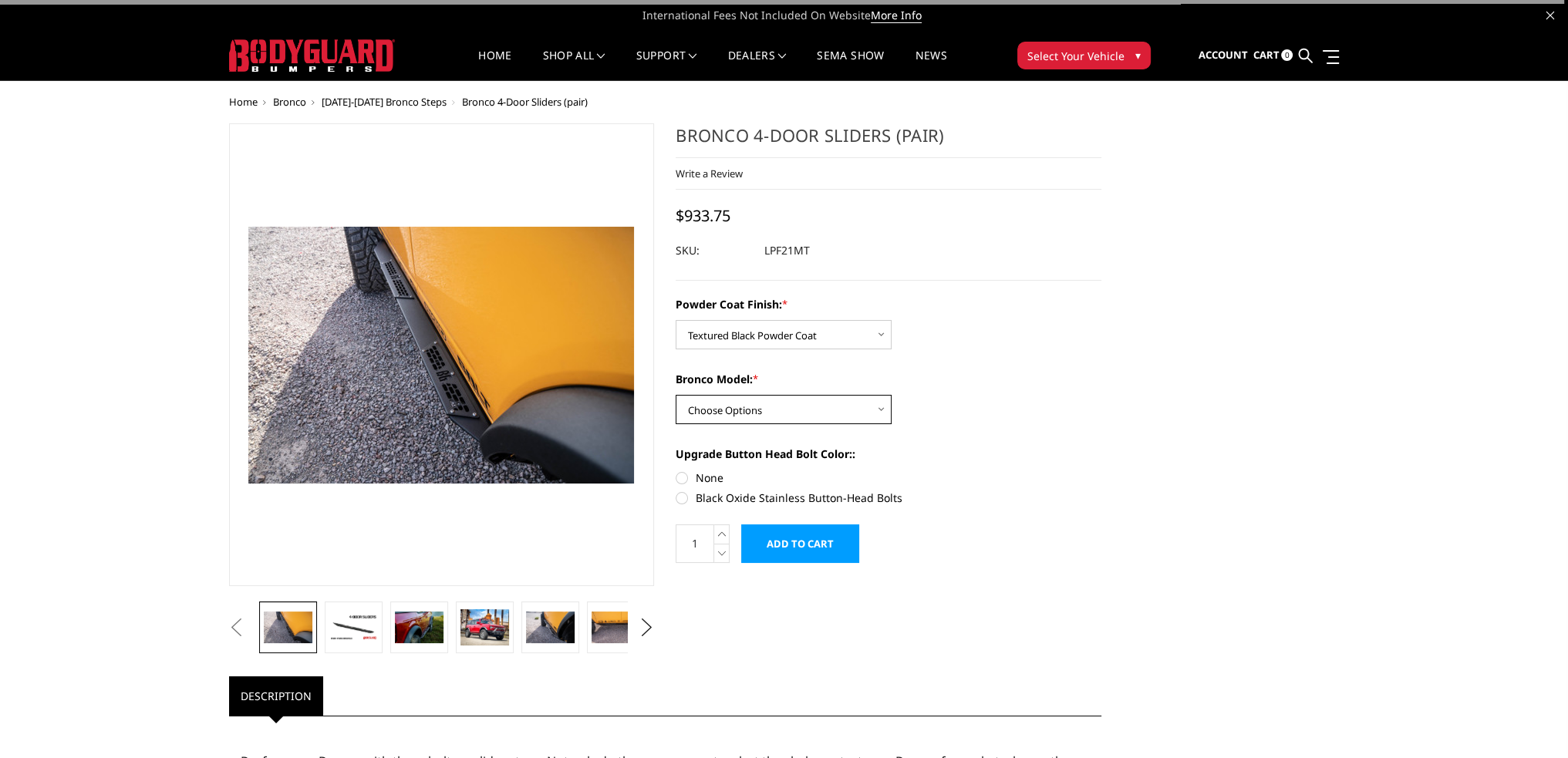
click at [733, 412] on select "Choose Options Base/Badlands/Wildtrak/etc. Raptor" at bounding box center [784, 409] width 216 height 29
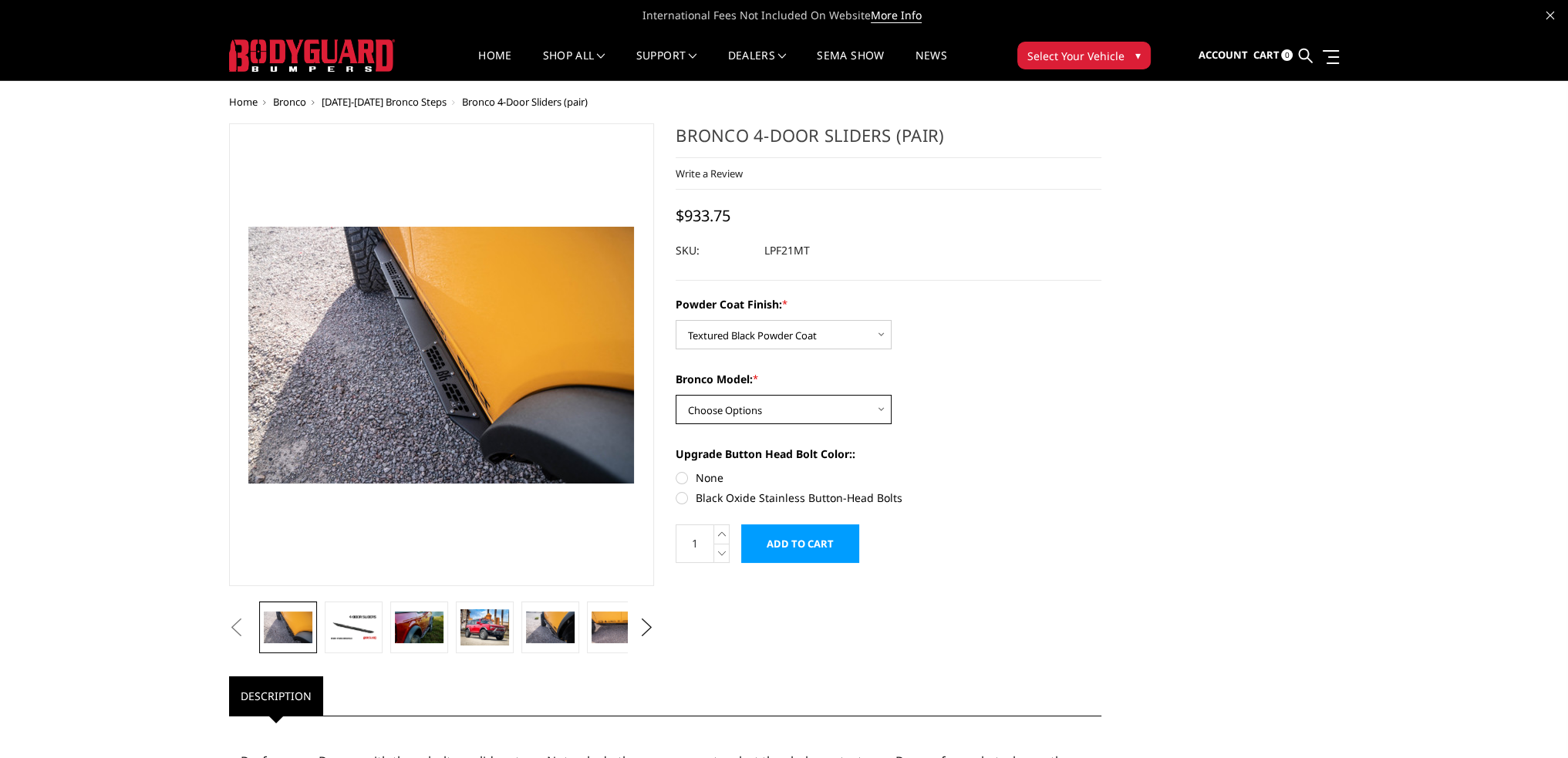
select select "4050"
click at [676, 394] on select "Choose Options Base/Badlands/Wildtrak/etc. Raptor" at bounding box center [784, 409] width 216 height 29
click at [681, 479] on label "None" at bounding box center [888, 477] width 425 height 16
click at [677, 470] on input "None" at bounding box center [676, 469] width 1 height 1
radio input "true"
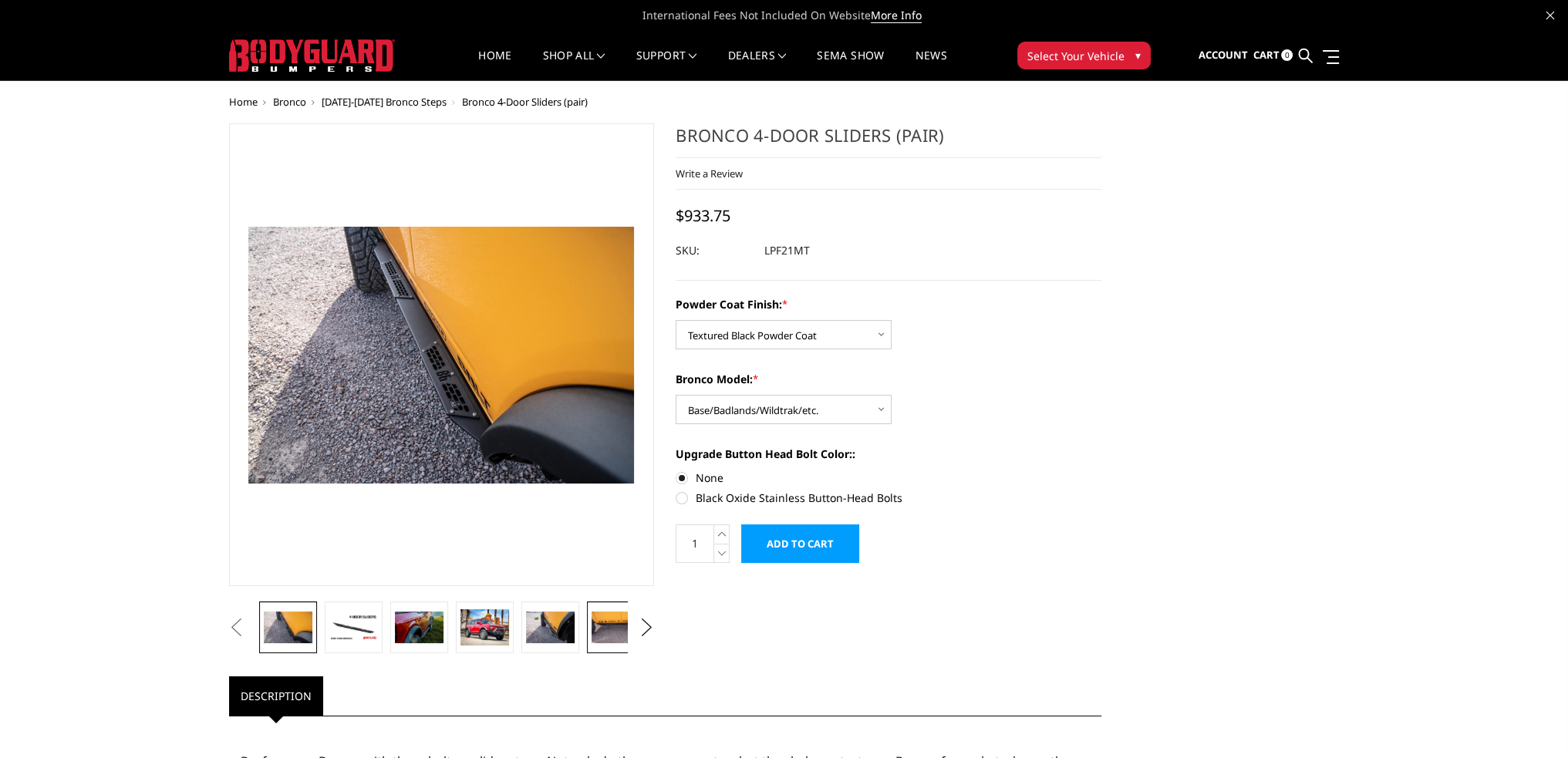
click at [611, 627] on img at bounding box center [616, 627] width 48 height 33
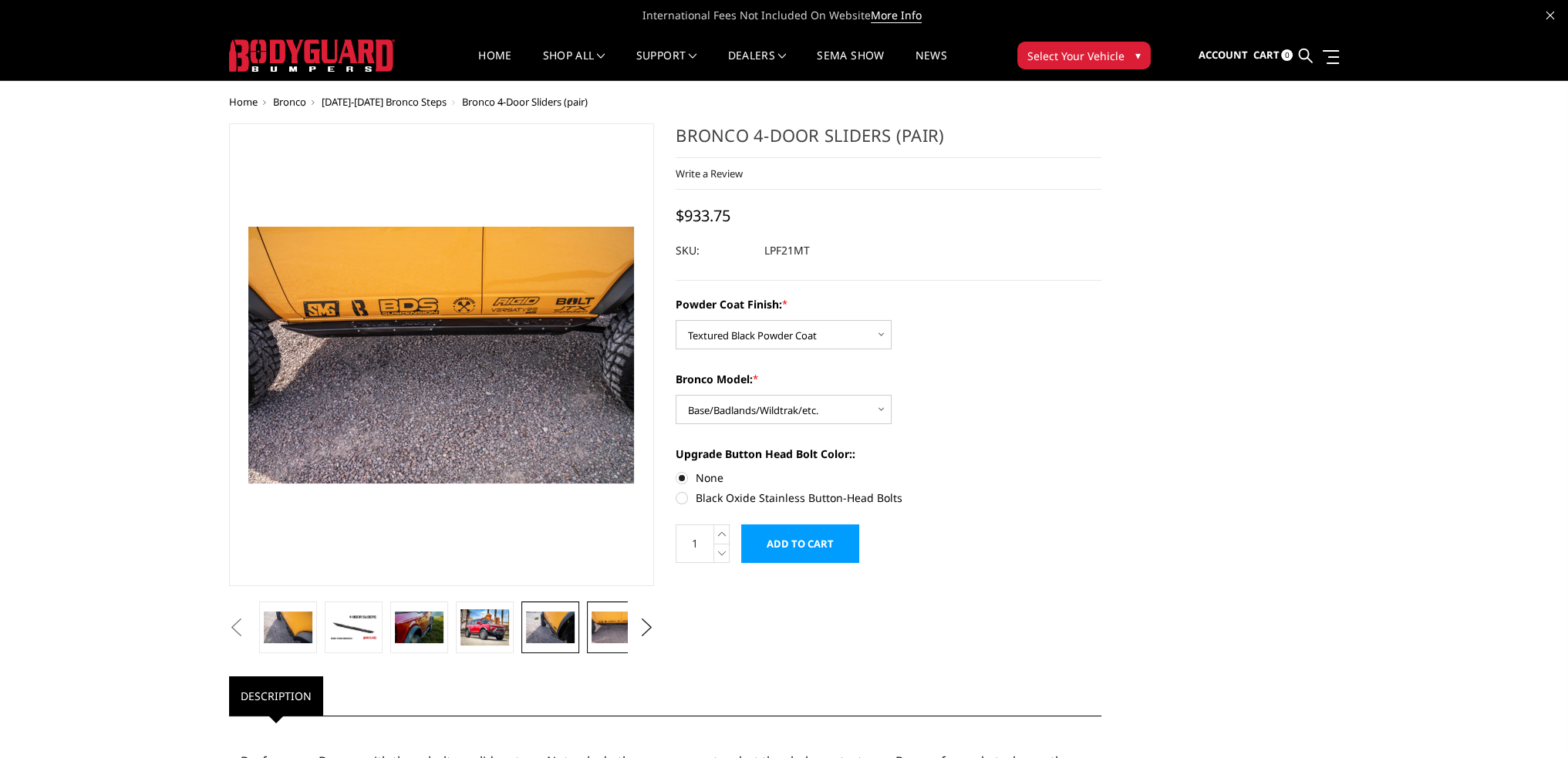
click at [546, 627] on img at bounding box center [551, 627] width 48 height 33
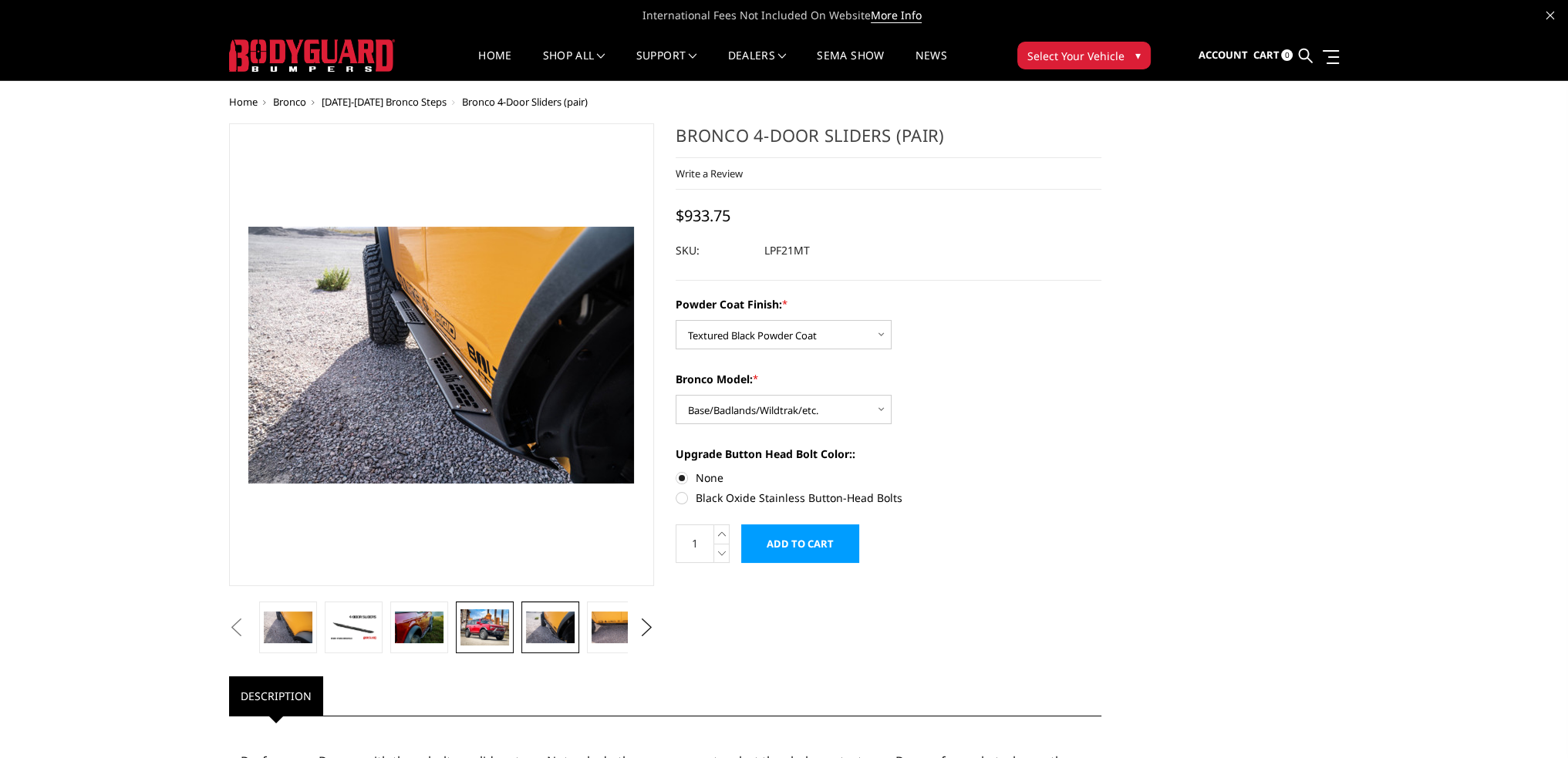
click at [503, 627] on img at bounding box center [484, 627] width 48 height 37
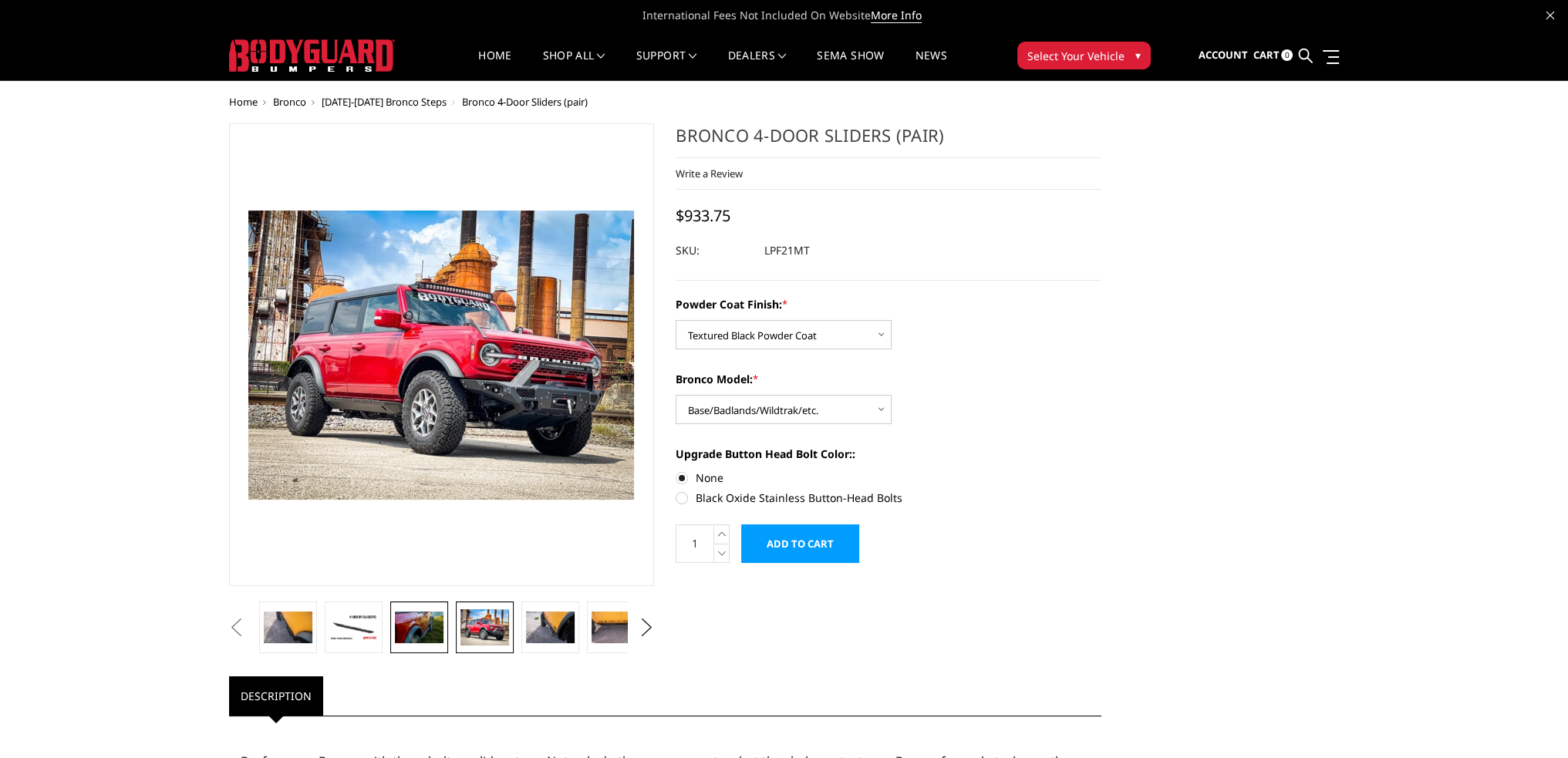
click at [421, 623] on img at bounding box center [419, 627] width 48 height 33
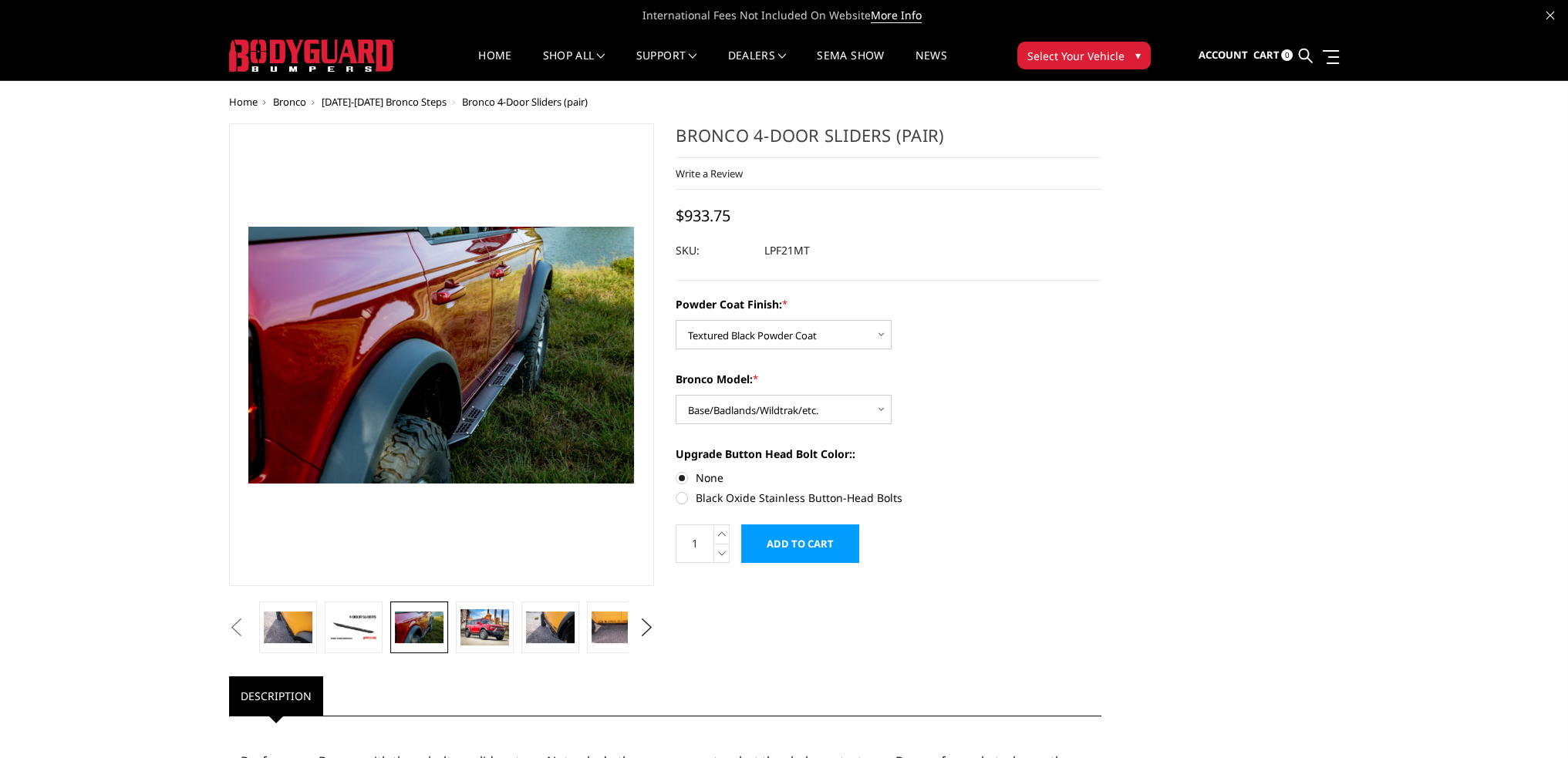
click at [248, 632] on button "Previous" at bounding box center [237, 627] width 23 height 23
click at [248, 623] on button "Previous" at bounding box center [237, 627] width 23 height 23
drag, startPoint x: 368, startPoint y: 627, endPoint x: 347, endPoint y: 623, distance: 21.4
click at [367, 628] on img at bounding box center [362, 627] width 48 height 27
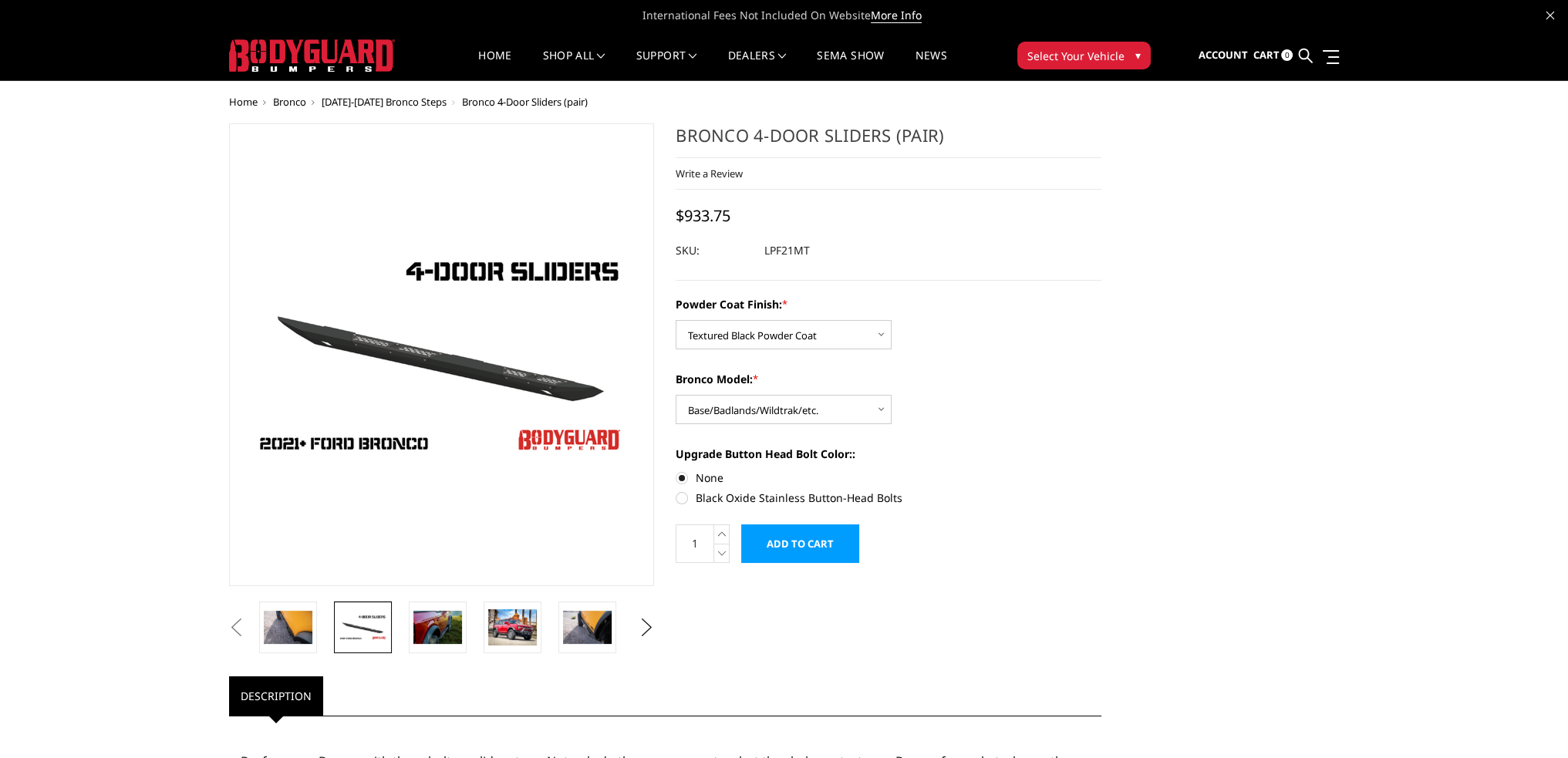
click at [248, 620] on button "Previous" at bounding box center [237, 627] width 23 height 23
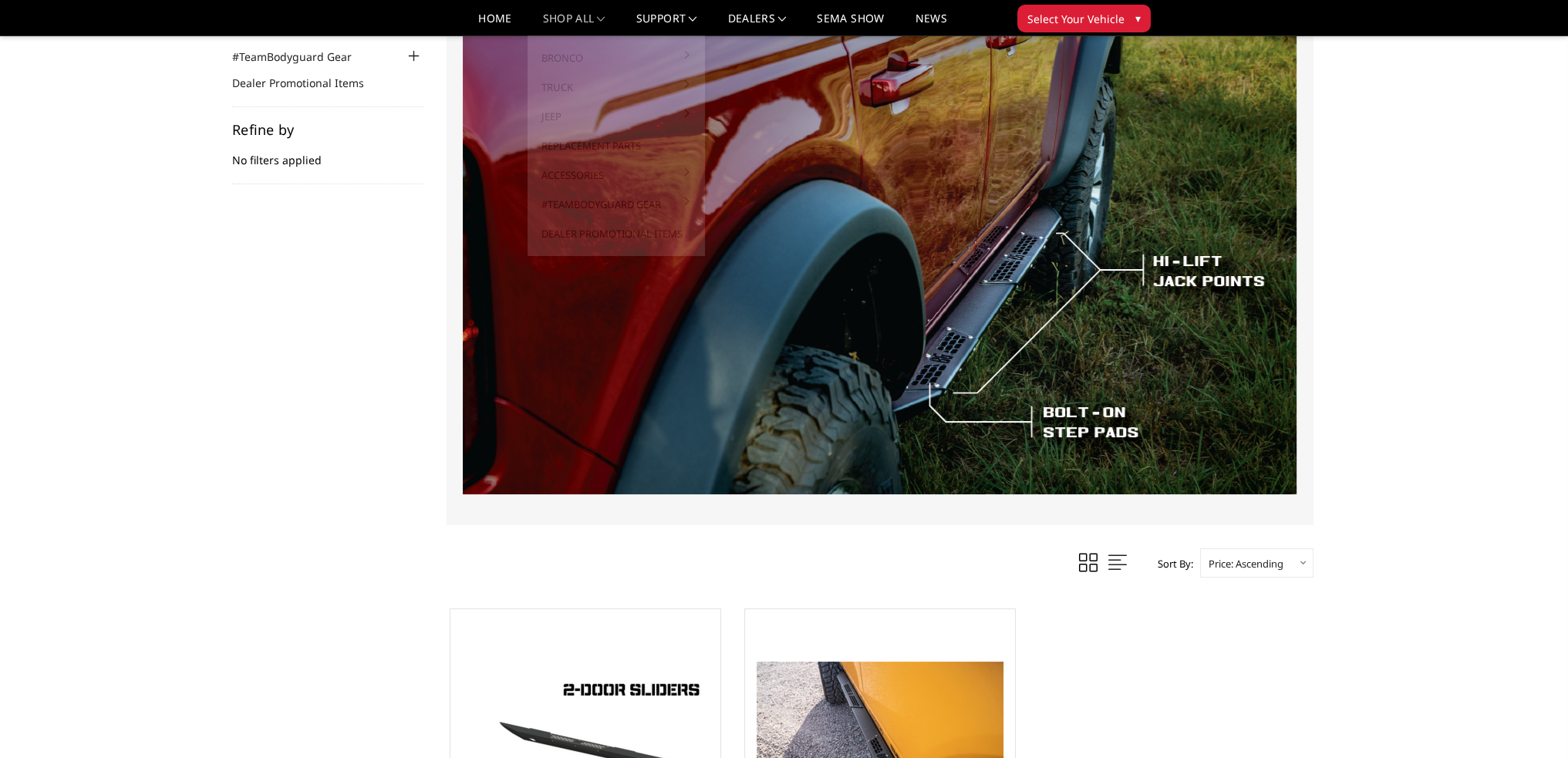
scroll to position [205, 0]
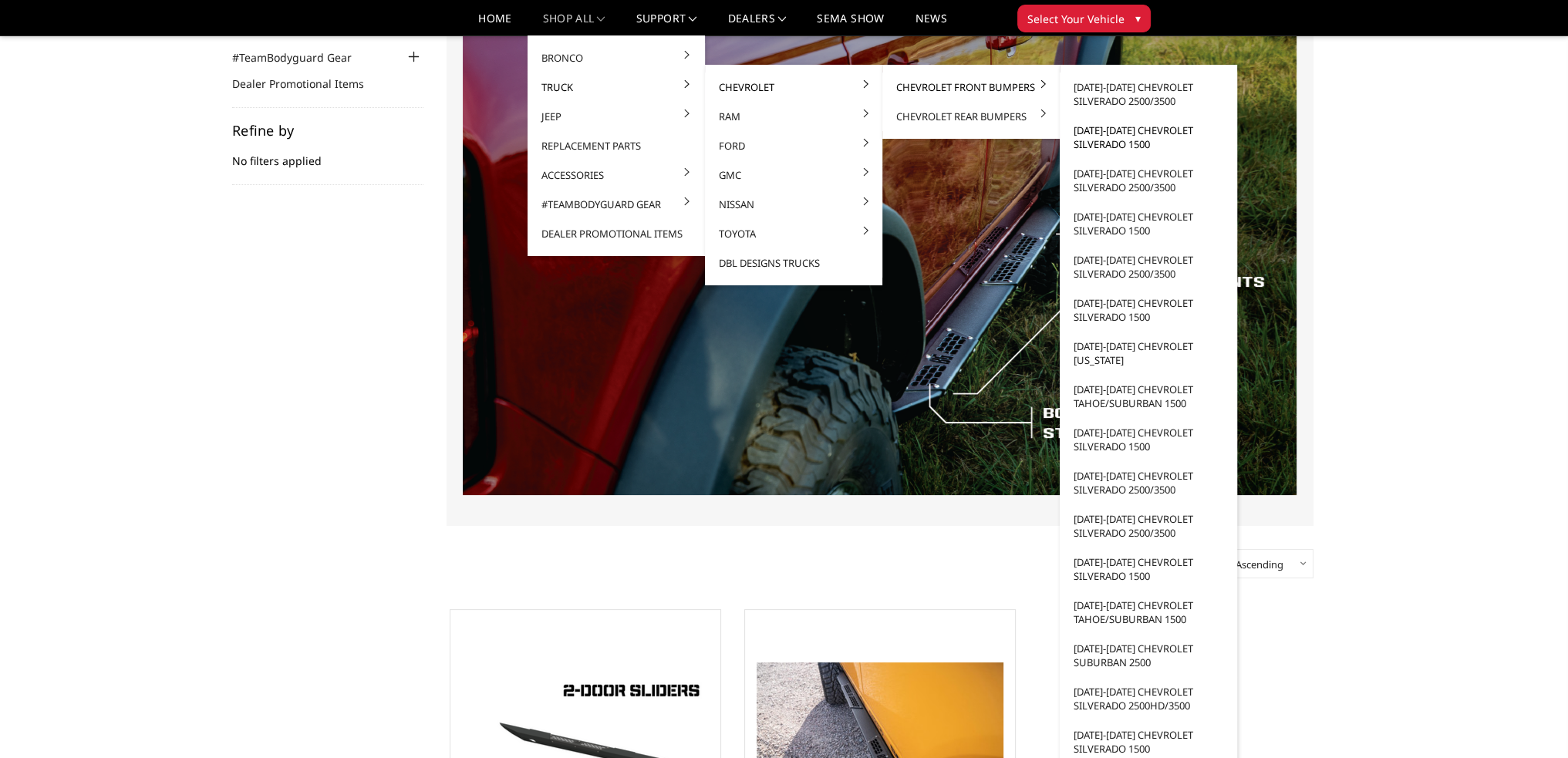
click at [1118, 141] on link "[DATE]-[DATE] Chevrolet Silverado 1500" at bounding box center [1148, 137] width 165 height 43
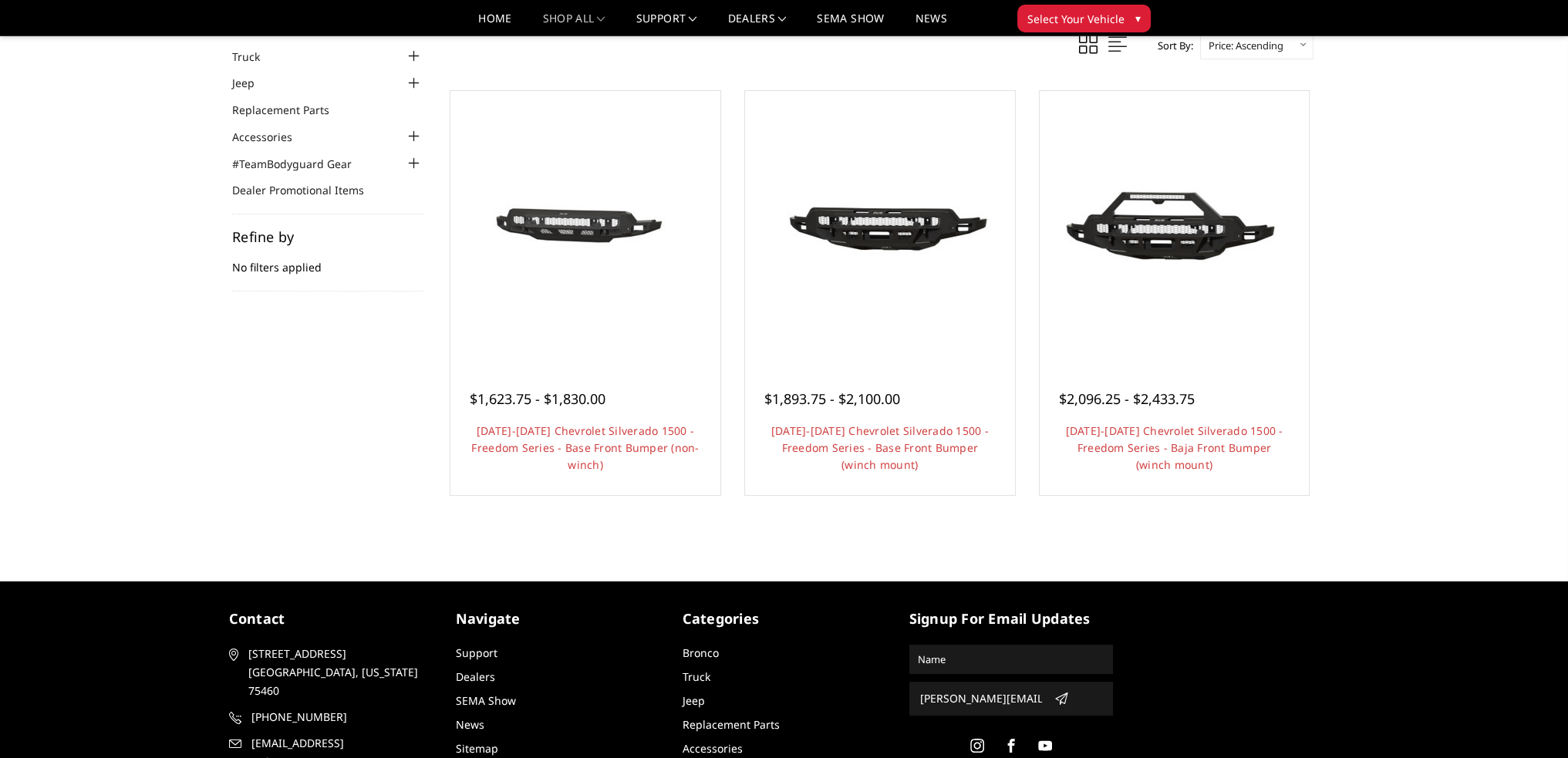
scroll to position [99, 0]
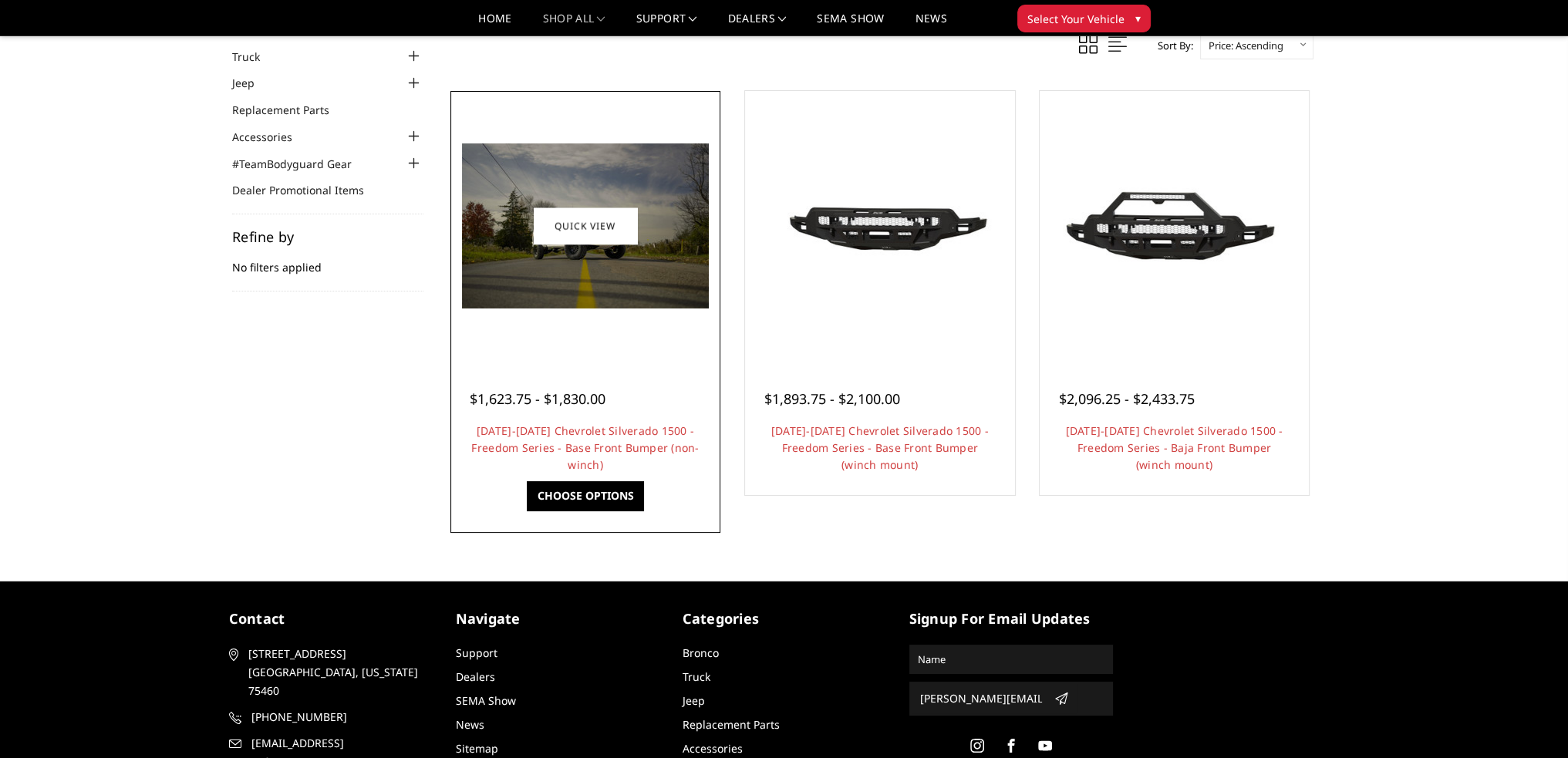
click at [574, 494] on link "Choose Options" at bounding box center [584, 495] width 116 height 29
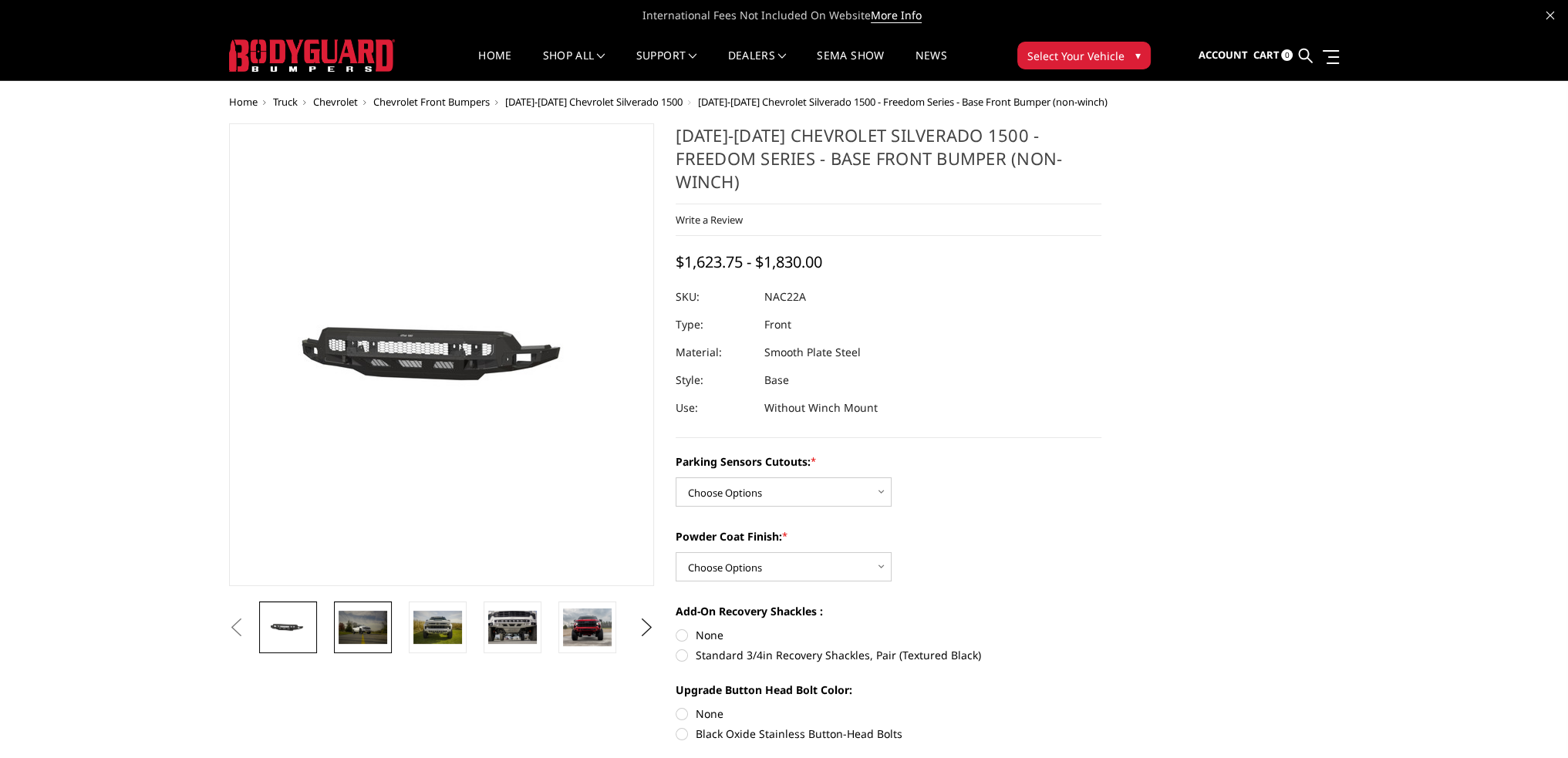
click at [378, 627] on img at bounding box center [363, 627] width 48 height 33
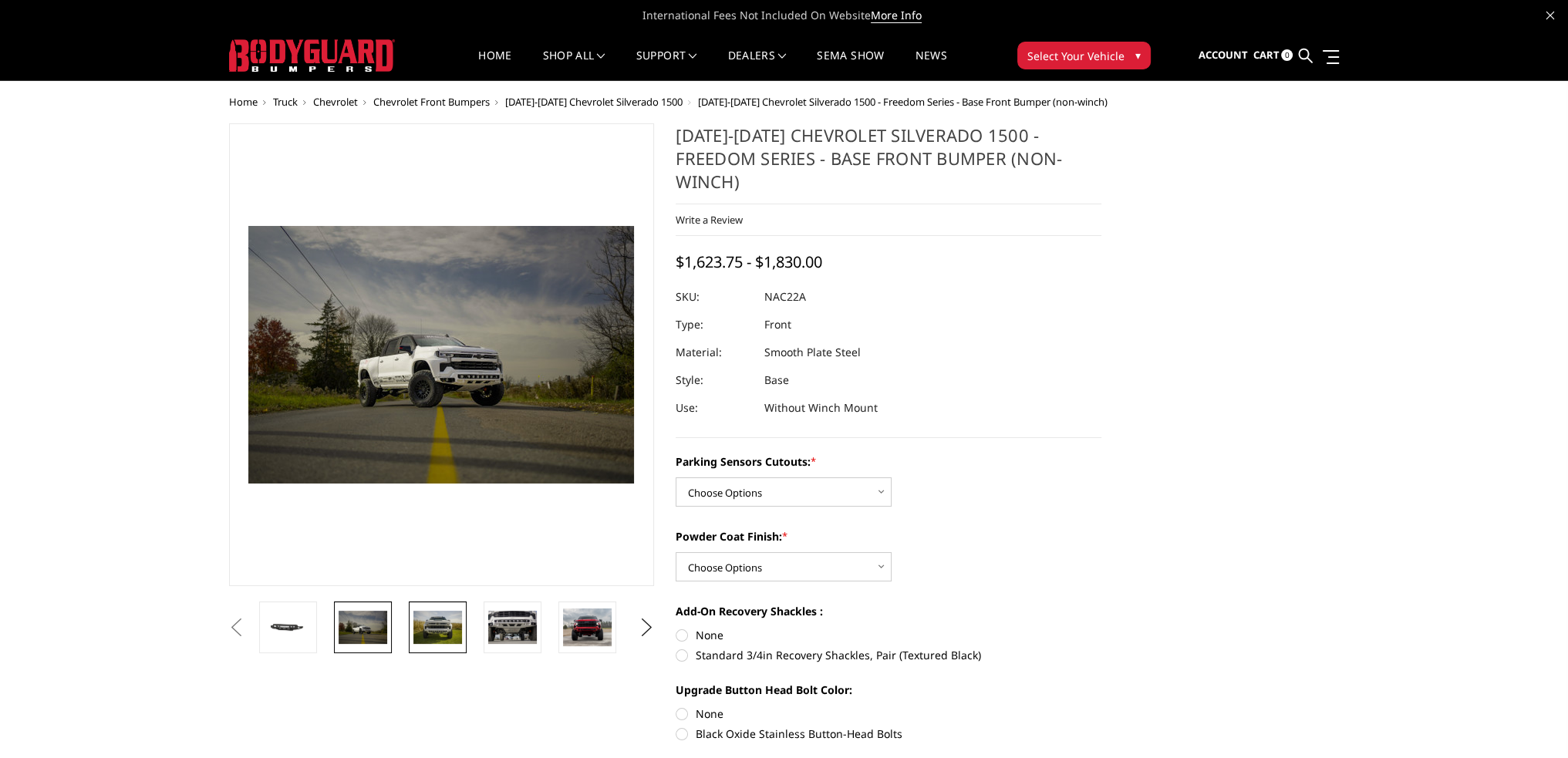
click at [425, 635] on img at bounding box center [438, 627] width 48 height 33
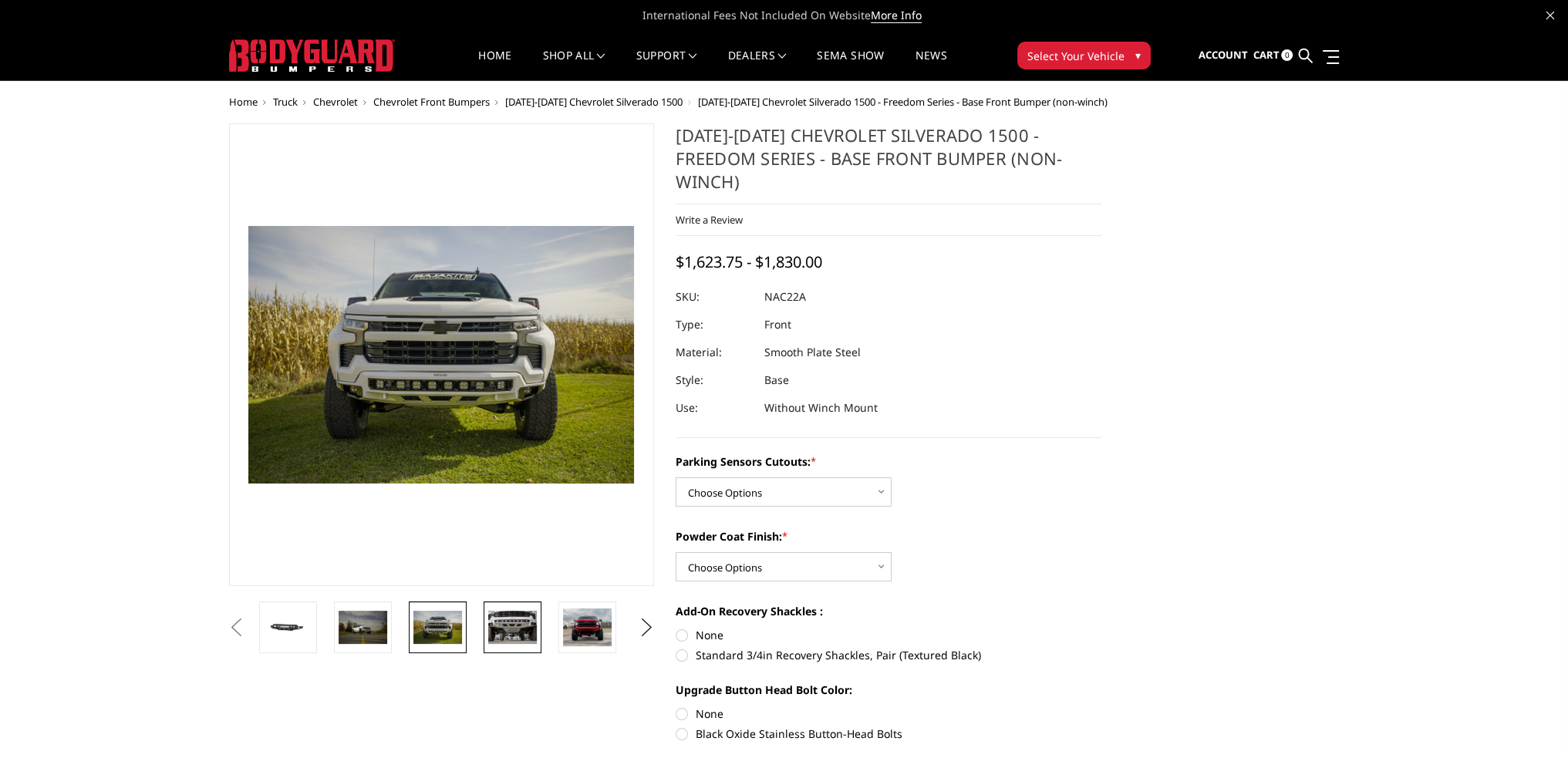
click at [511, 629] on img at bounding box center [512, 627] width 48 height 33
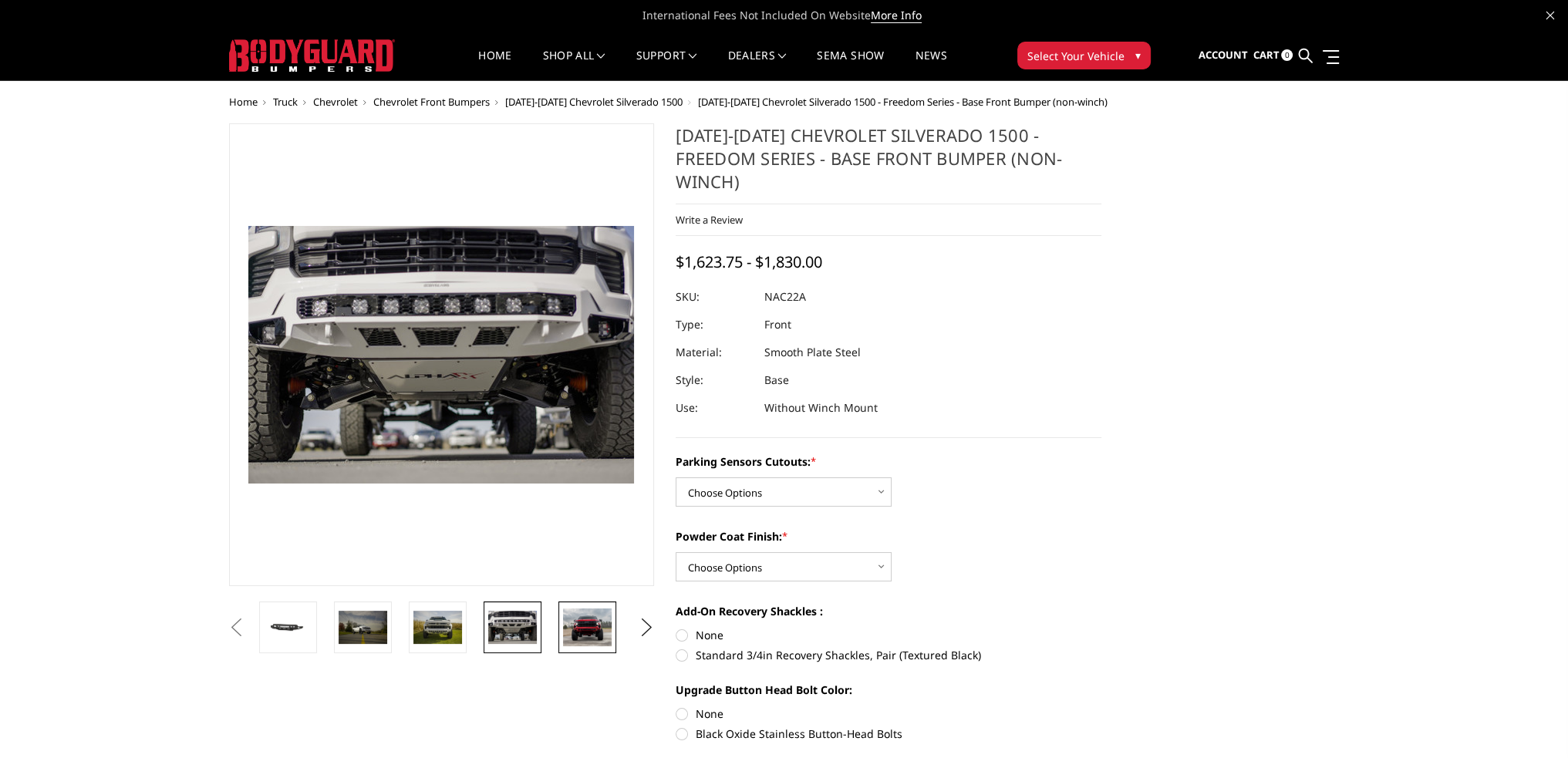
click at [581, 625] on img at bounding box center [587, 627] width 48 height 38
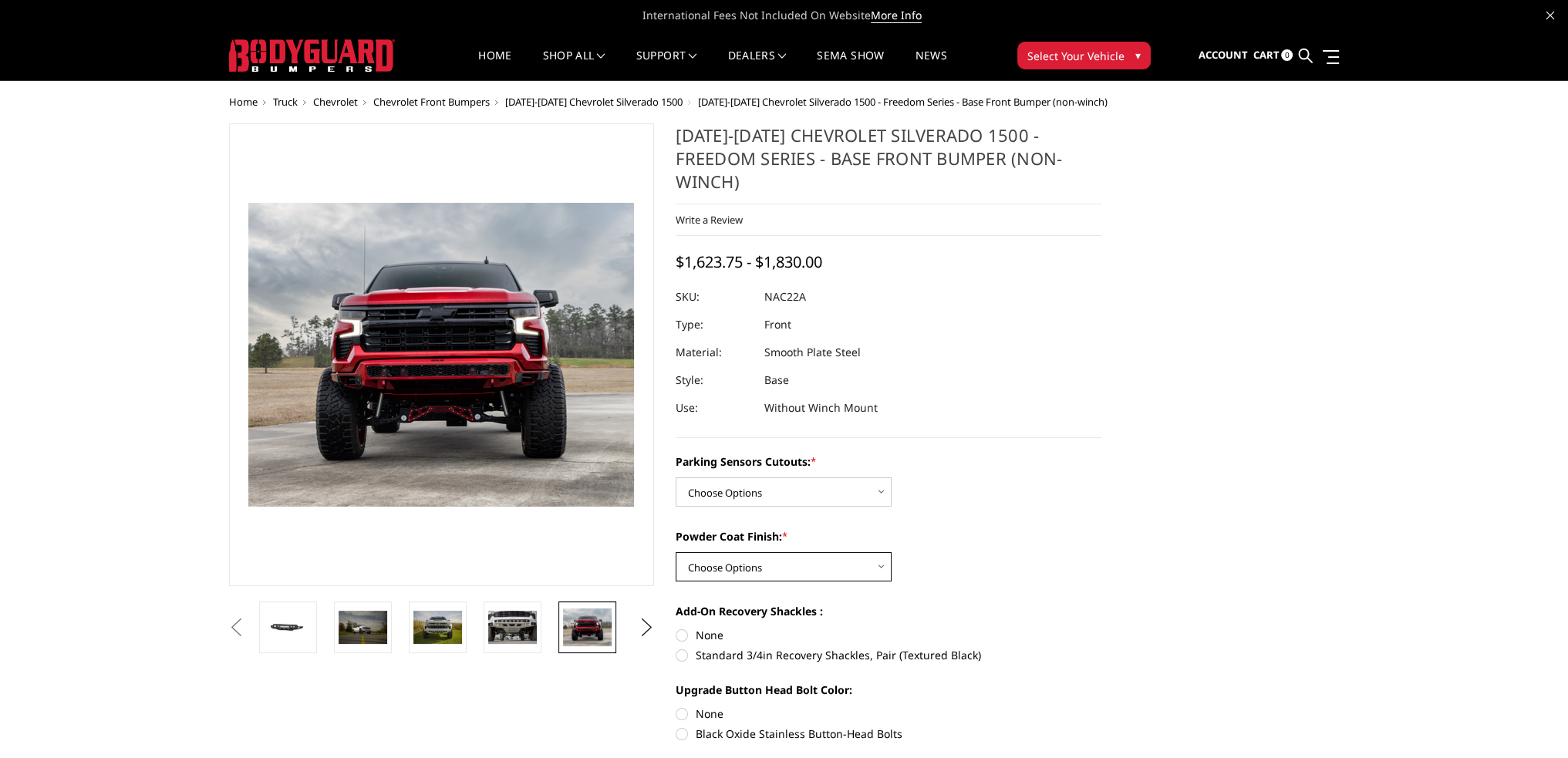
click at [733, 552] on select "Choose Options Bare Metal Textured Black Powder Coat" at bounding box center [784, 567] width 216 height 29
select select "4370"
click at [676, 552] on select "Choose Options Bare Metal Textured Black Powder Coat" at bounding box center [784, 567] width 216 height 29
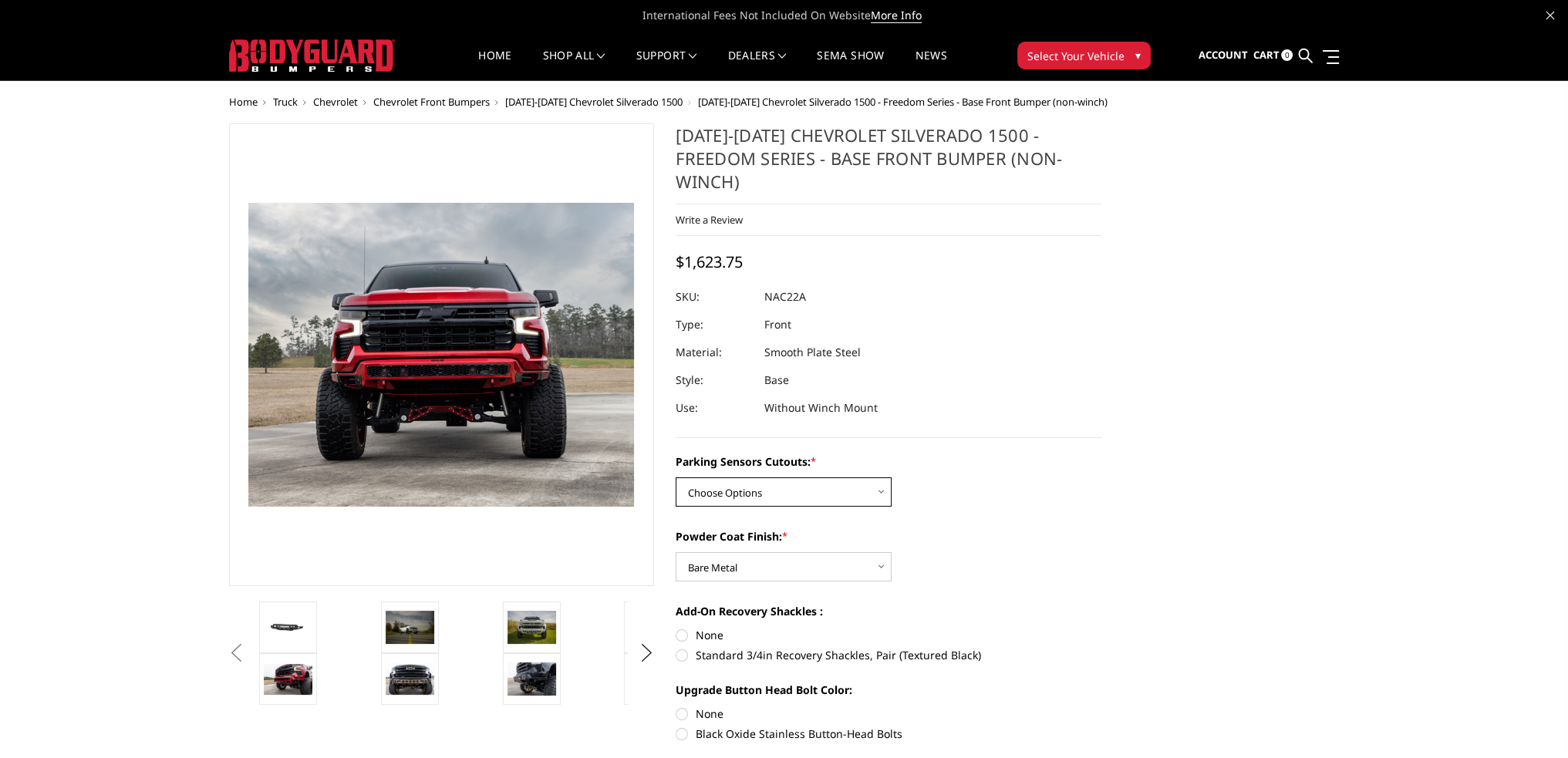
click at [725, 477] on select "Choose Options Yes - I have parking sensors No - I do NOT have parking sensors" at bounding box center [784, 492] width 216 height 29
select select "4361"
click at [676, 477] on select "Choose Options Yes - I have parking sensors No - I do NOT have parking sensors" at bounding box center [784, 492] width 216 height 29
click at [681, 627] on label "None" at bounding box center [888, 635] width 425 height 16
click at [677, 627] on input "None" at bounding box center [676, 627] width 1 height 1
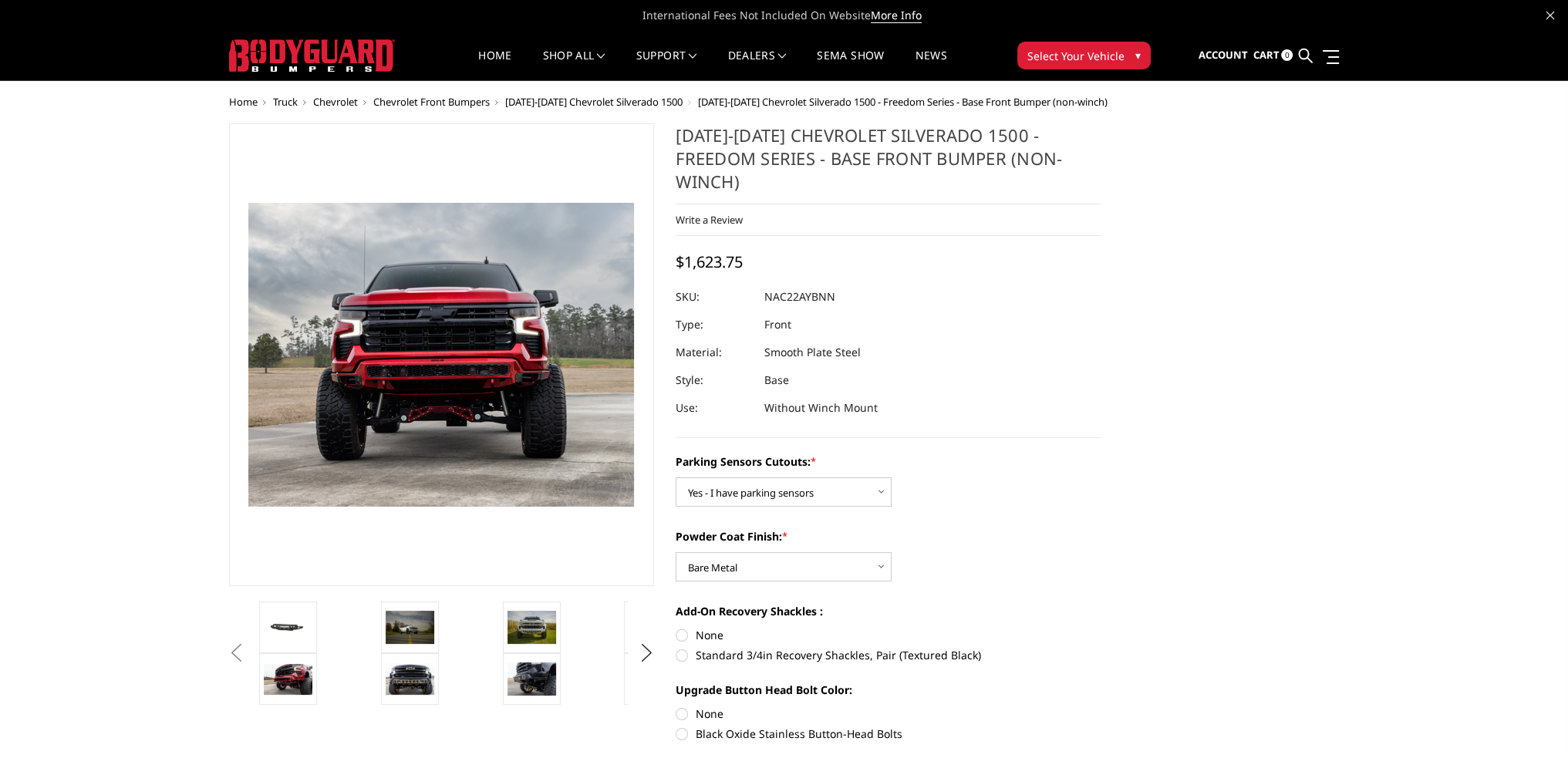
radio input "true"
click at [685, 705] on label "None" at bounding box center [888, 713] width 425 height 16
click at [677, 705] on input "None" at bounding box center [676, 705] width 1 height 1
radio input "true"
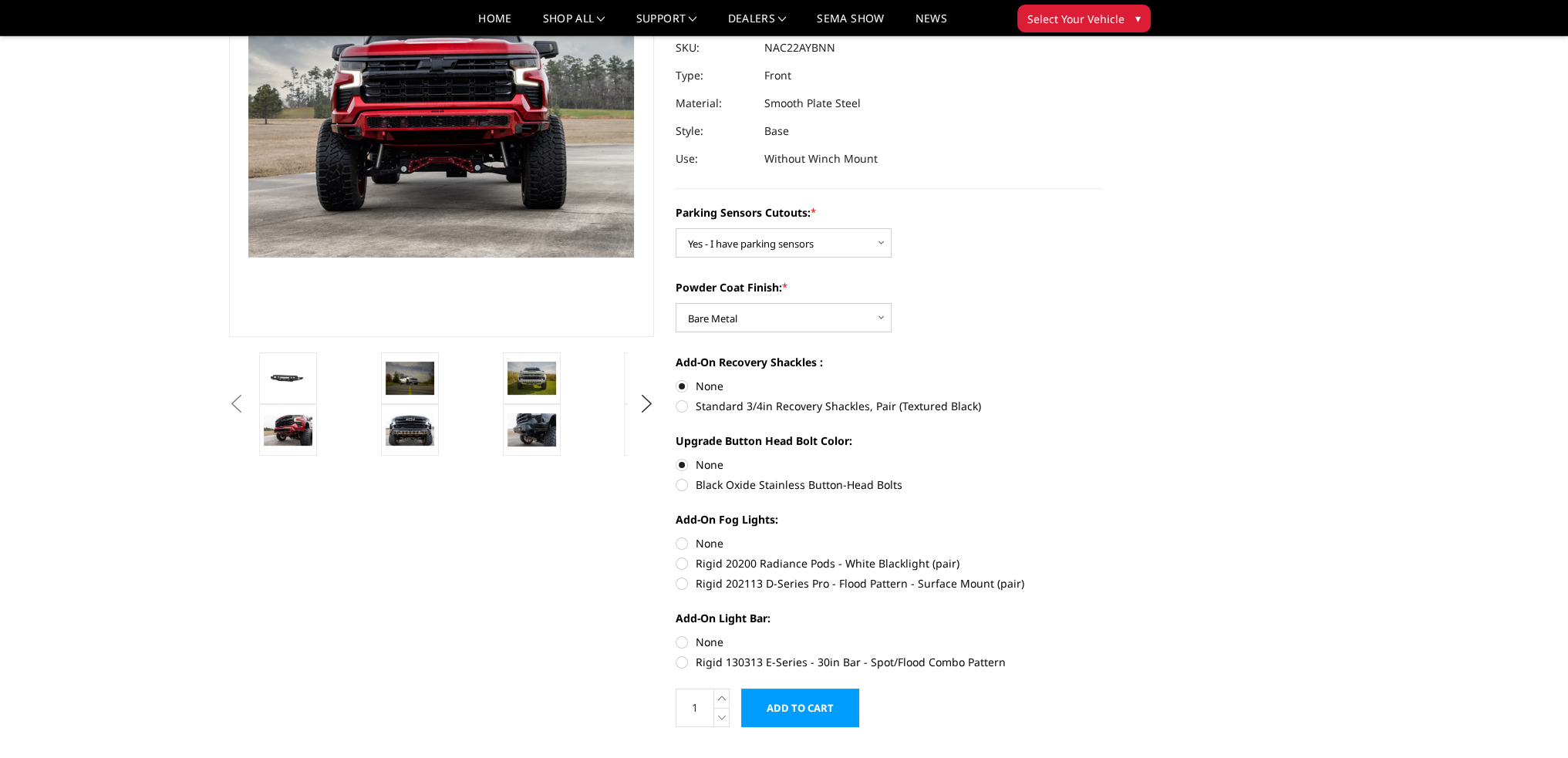
scroll to position [204, 0]
click at [527, 433] on img at bounding box center [531, 429] width 48 height 33
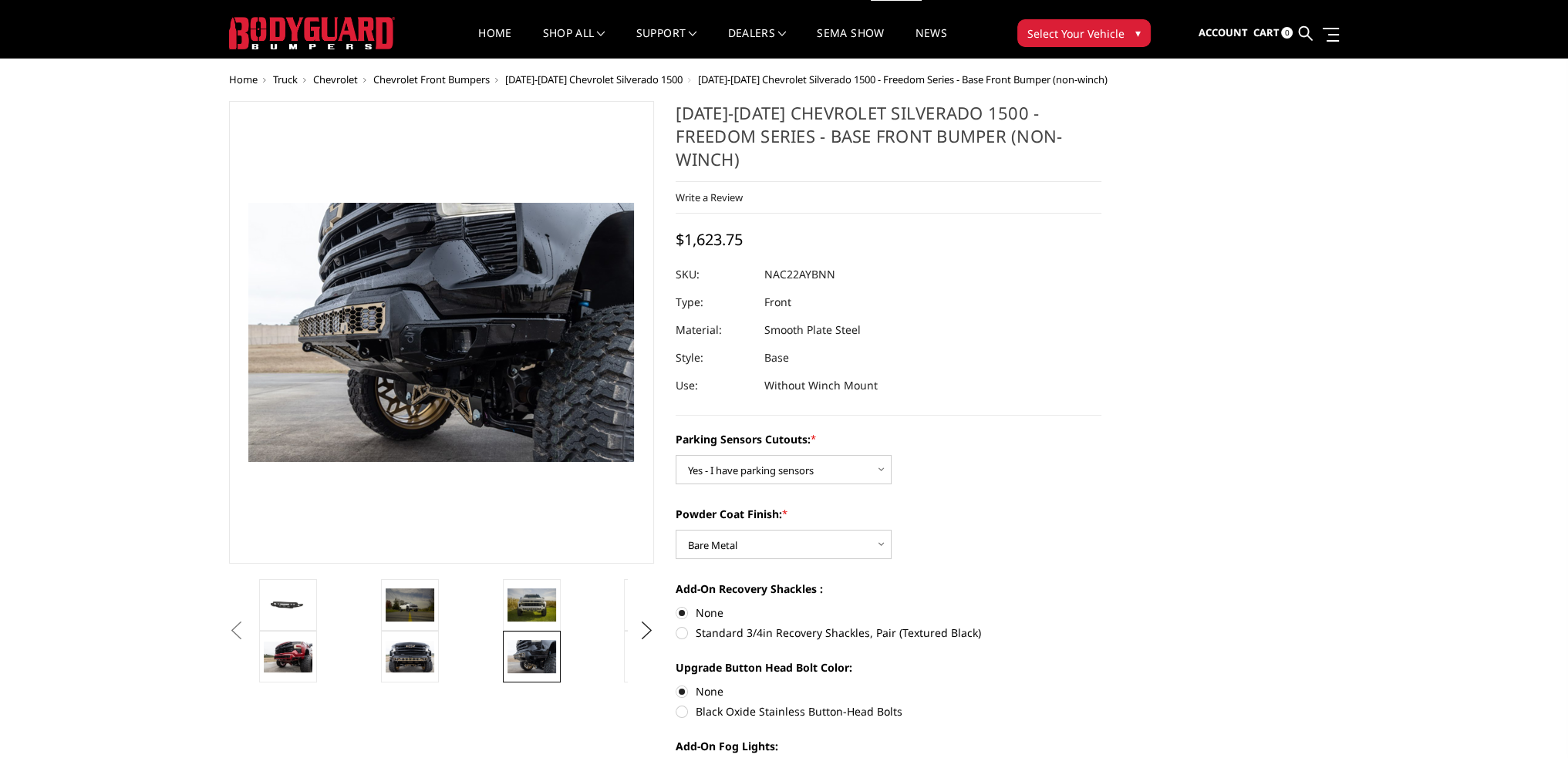
scroll to position [21, 0]
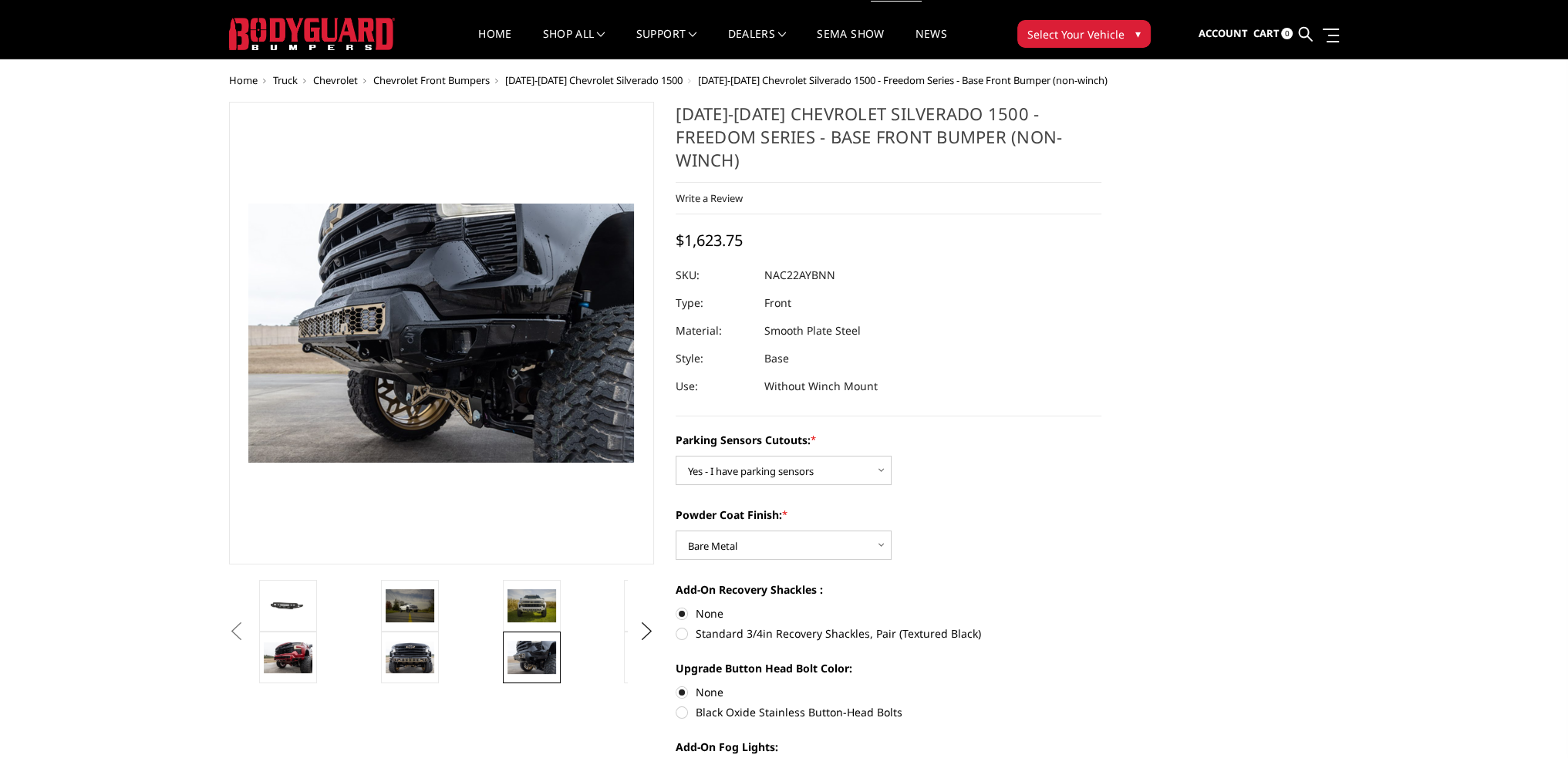
click at [321, 32] on img at bounding box center [312, 34] width 166 height 33
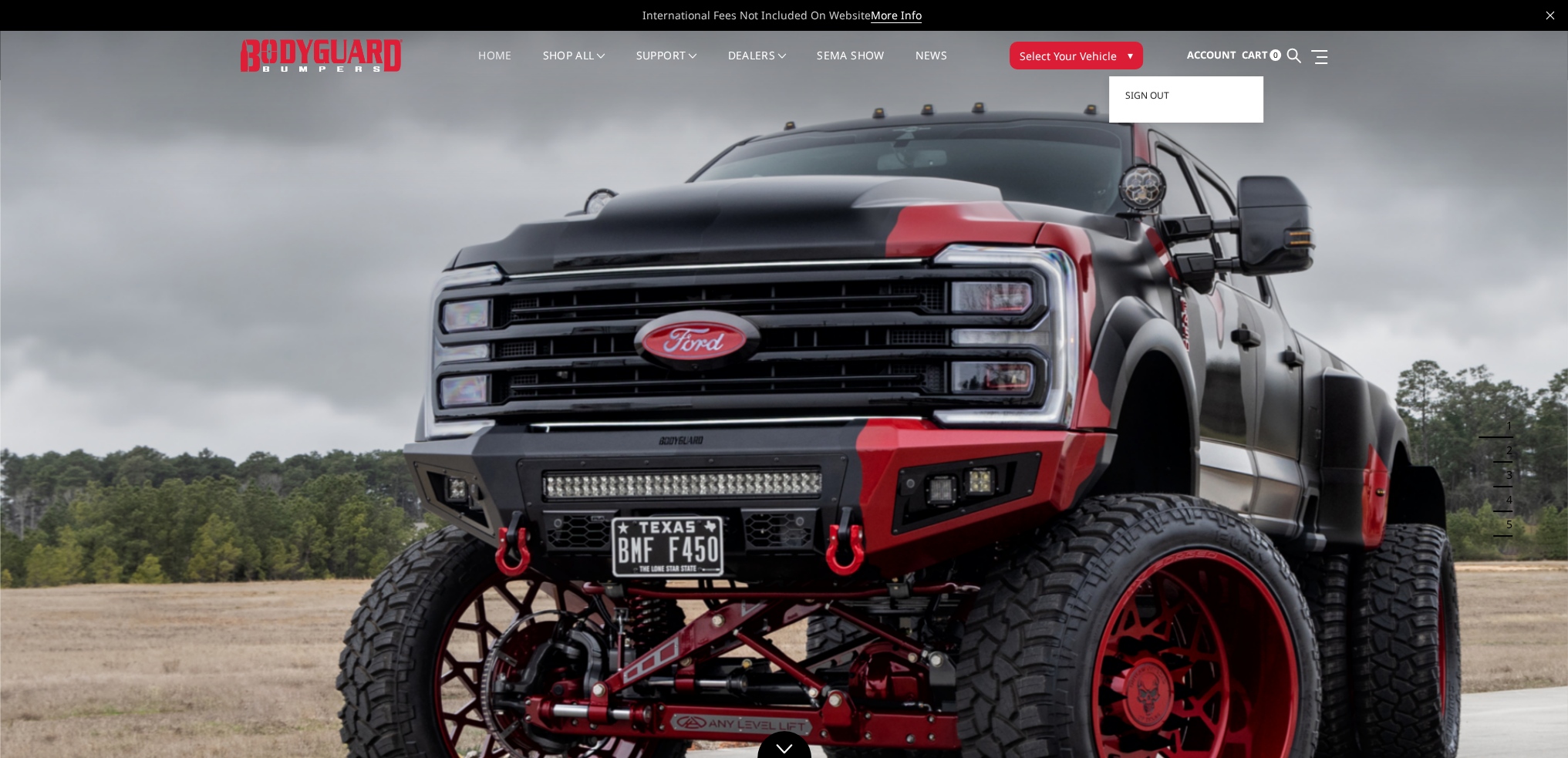
click at [1220, 55] on span "Account" at bounding box center [1211, 55] width 49 height 13
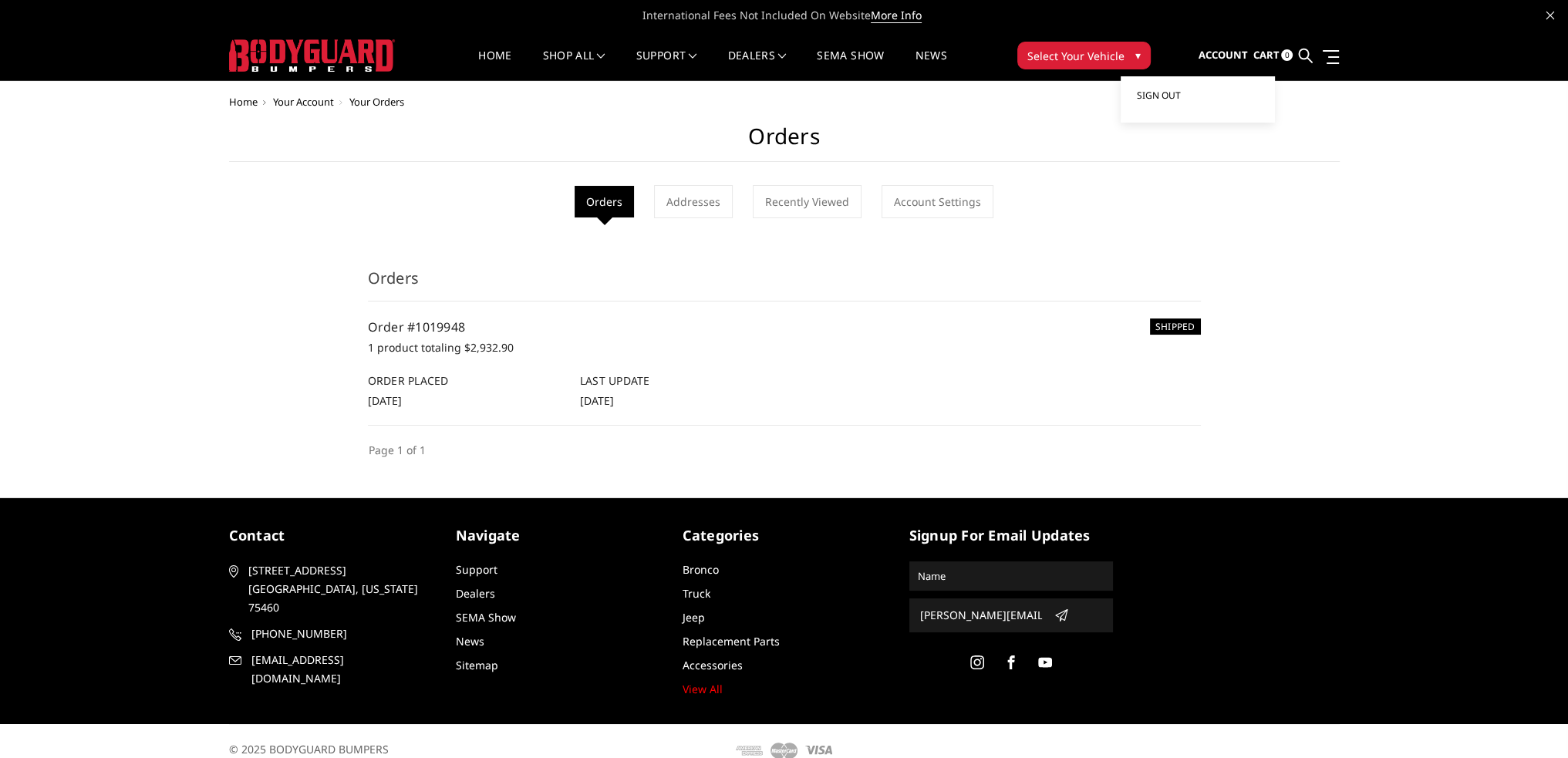
click at [1167, 96] on span "Sign out" at bounding box center [1158, 95] width 44 height 13
